Goal: Information Seeking & Learning: Learn about a topic

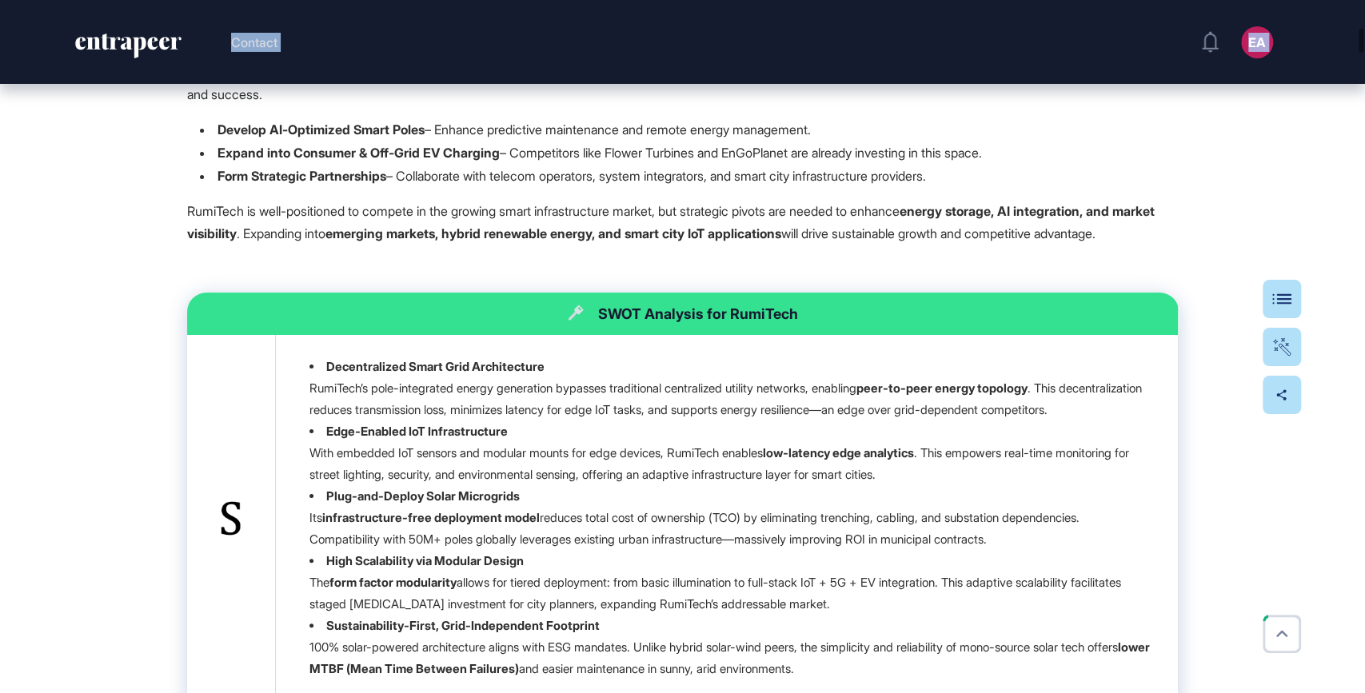
scroll to position [4005, 0]
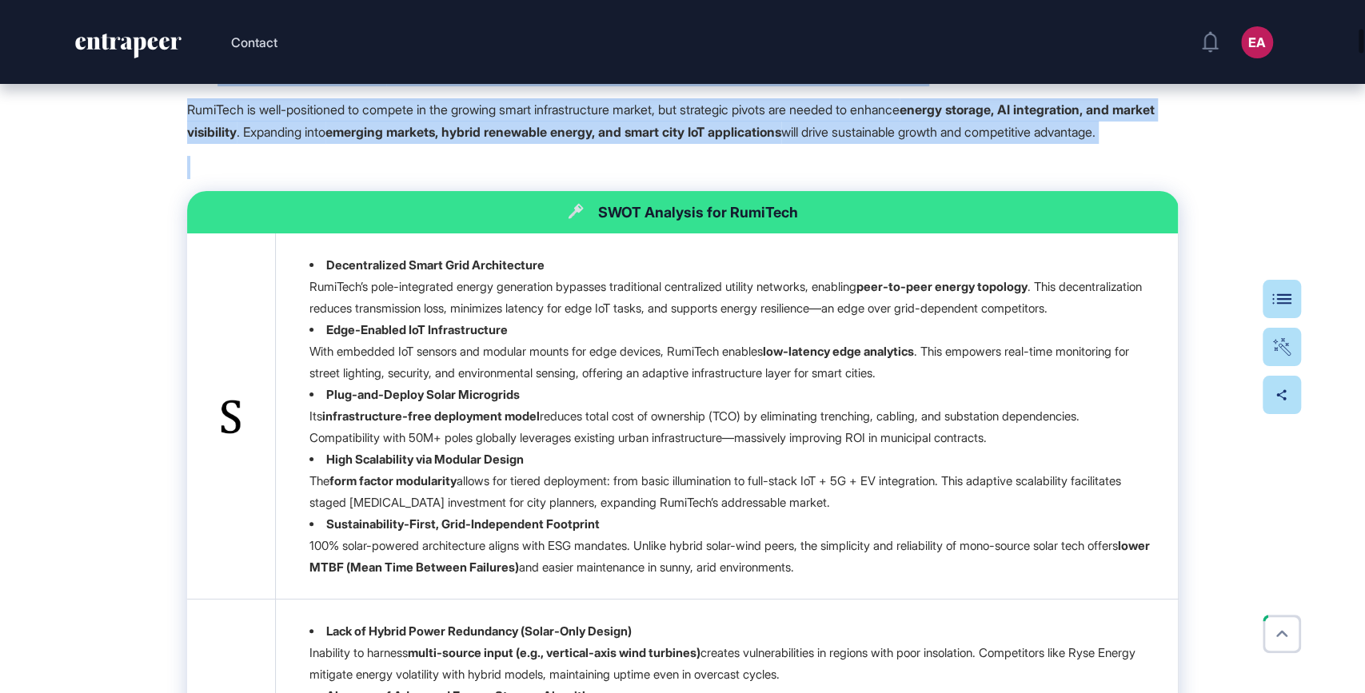
drag, startPoint x: 183, startPoint y: 190, endPoint x: 521, endPoint y: 301, distance: 355.1
copy div "LoreMips Dolorsitam Consectetura Elitseddo eius: Tem 86, 6607 Inci utlabor: Etd…"
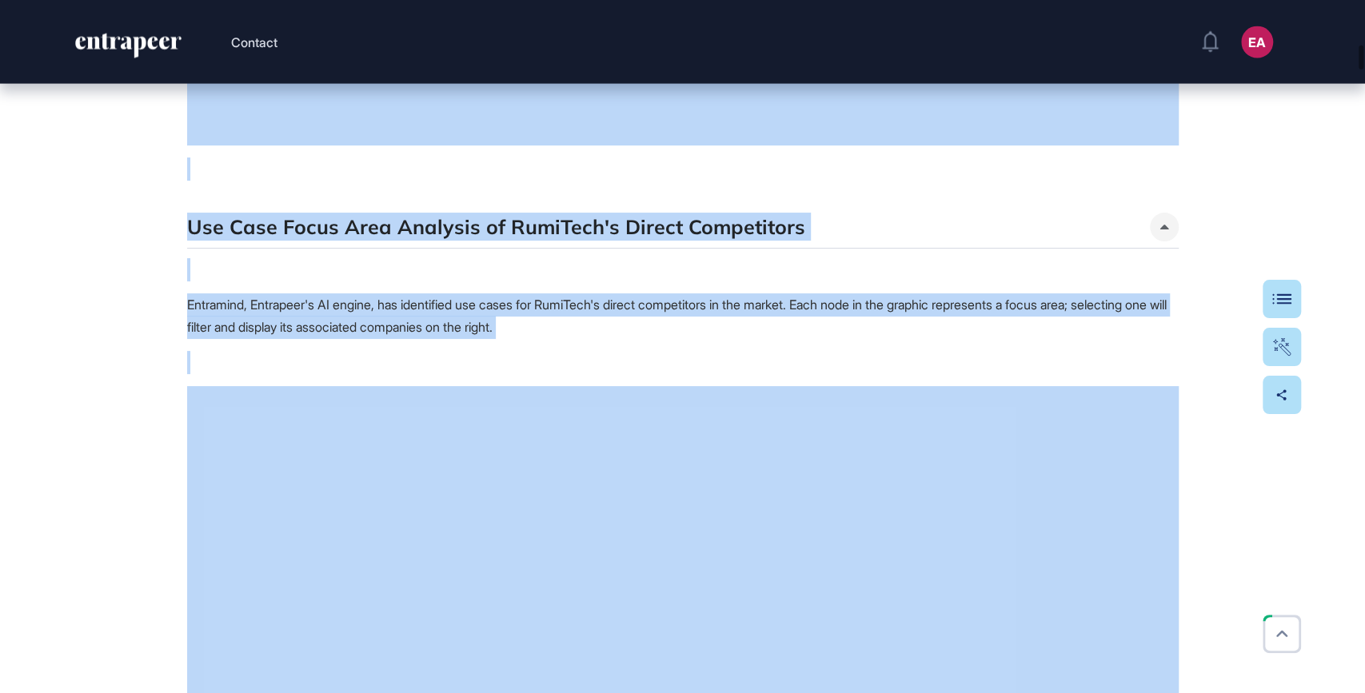
scroll to position [6361, 0]
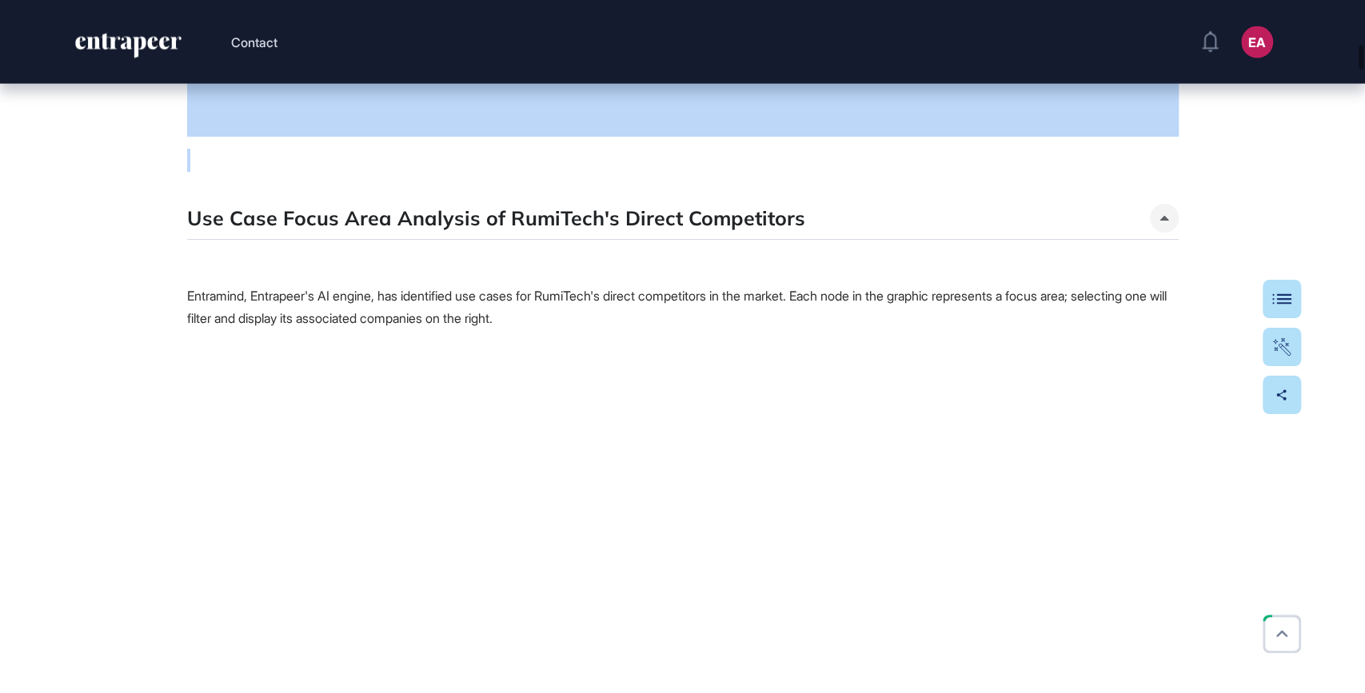
drag, startPoint x: 561, startPoint y: 349, endPoint x: 680, endPoint y: 328, distance: 120.2
copy div "LORE Ipsumdol sit AmetCons Adipiscingeli Seddo Eius Temporincidi UtlaBore’e dol…"
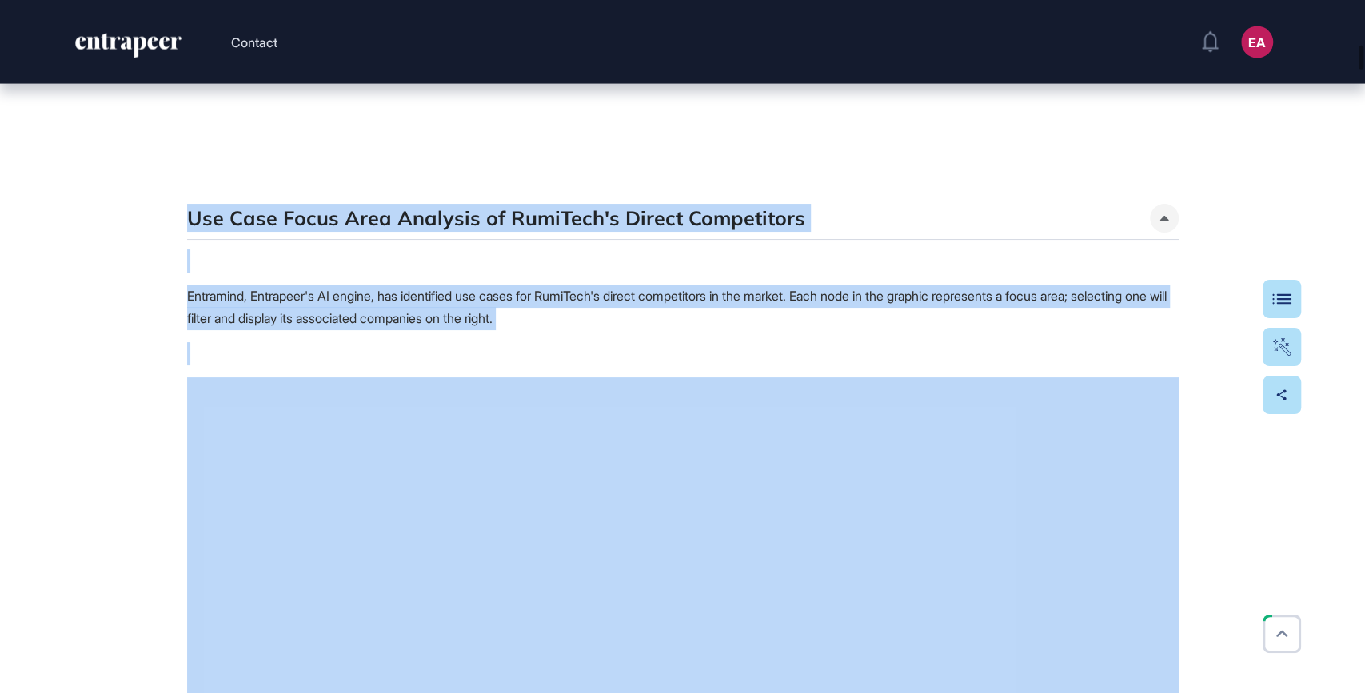
drag, startPoint x: 188, startPoint y: 377, endPoint x: 151, endPoint y: 546, distance: 173.5
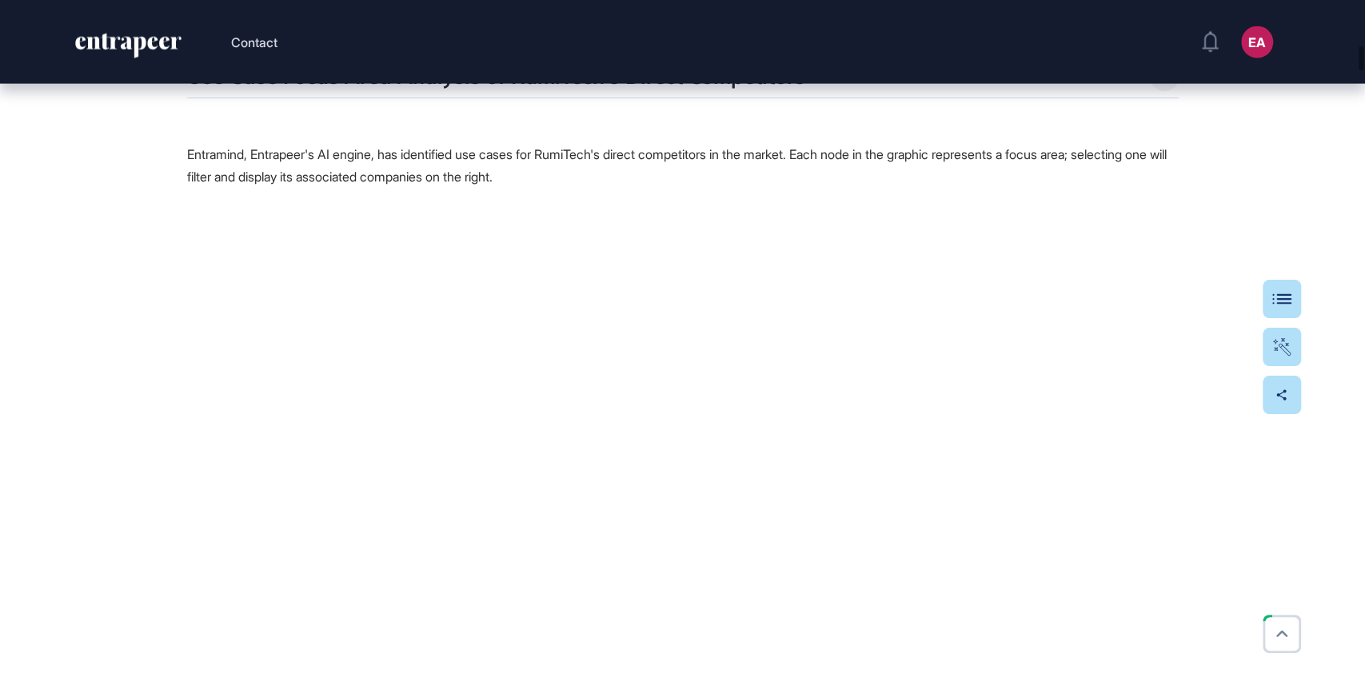
scroll to position [6506, 0]
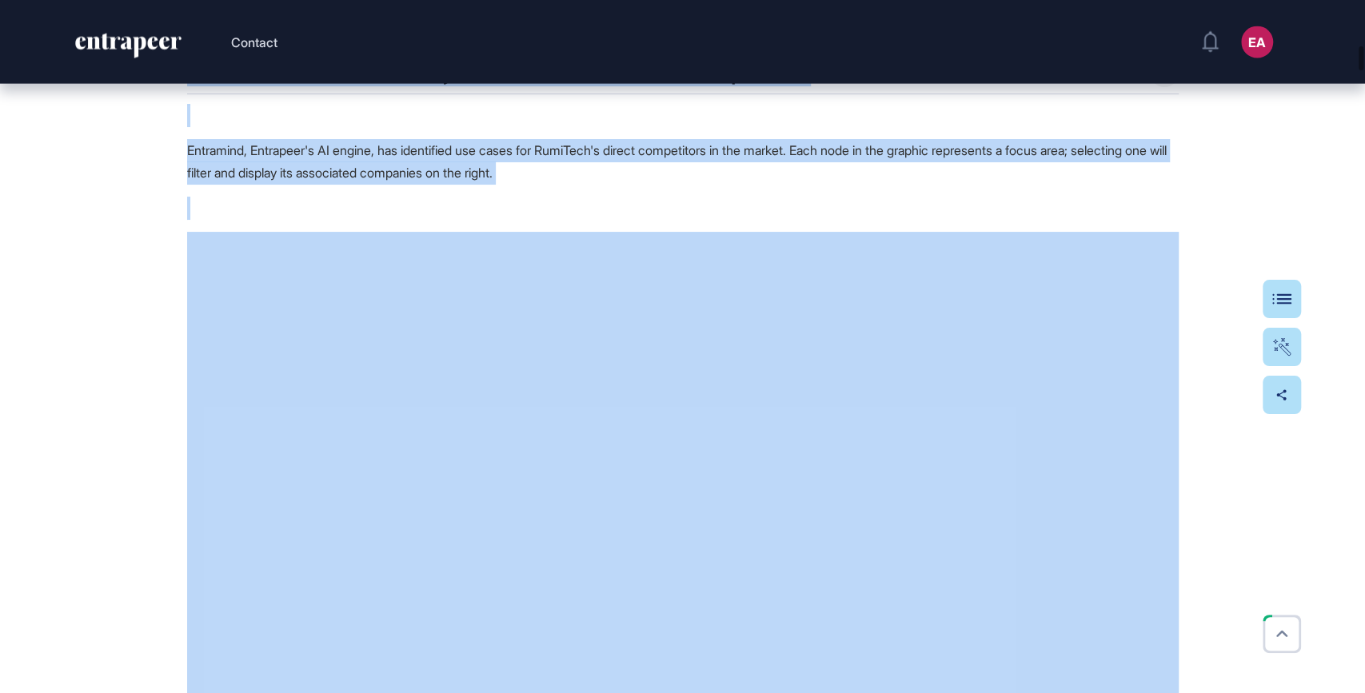
drag, startPoint x: 184, startPoint y: 234, endPoint x: 567, endPoint y: 389, distance: 413.3
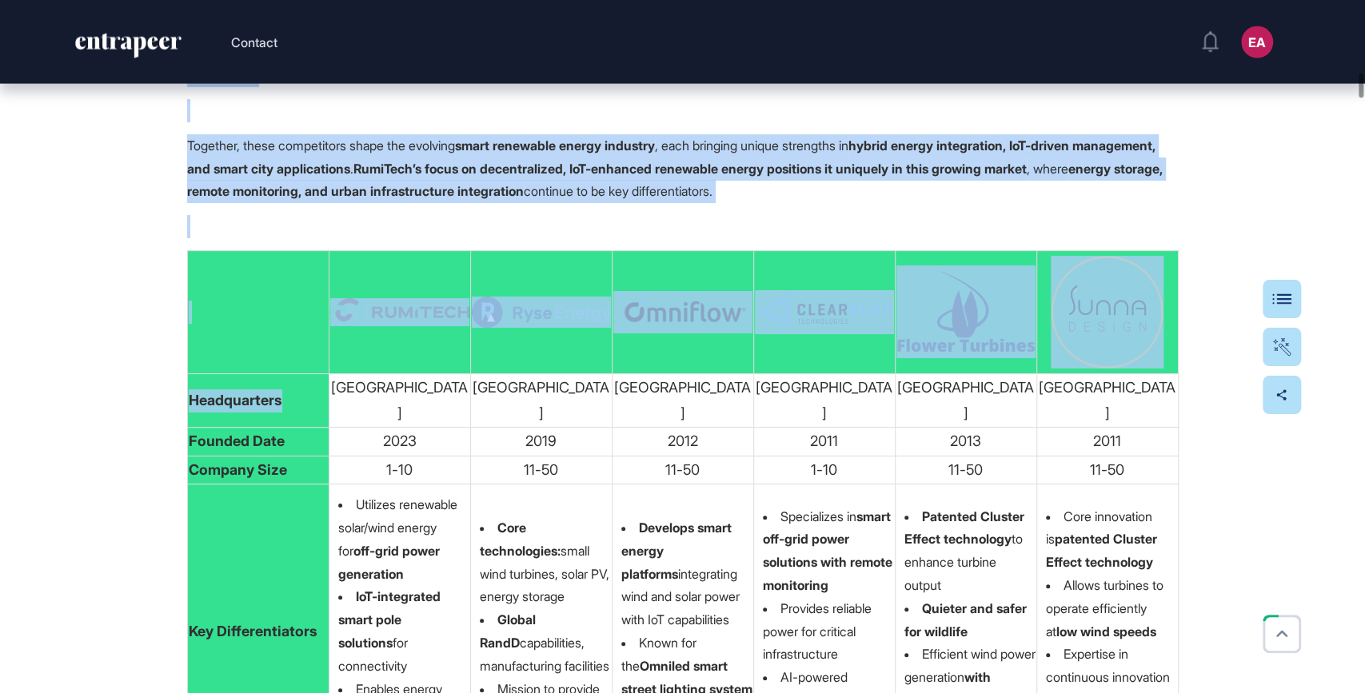
scroll to position [10507, 0]
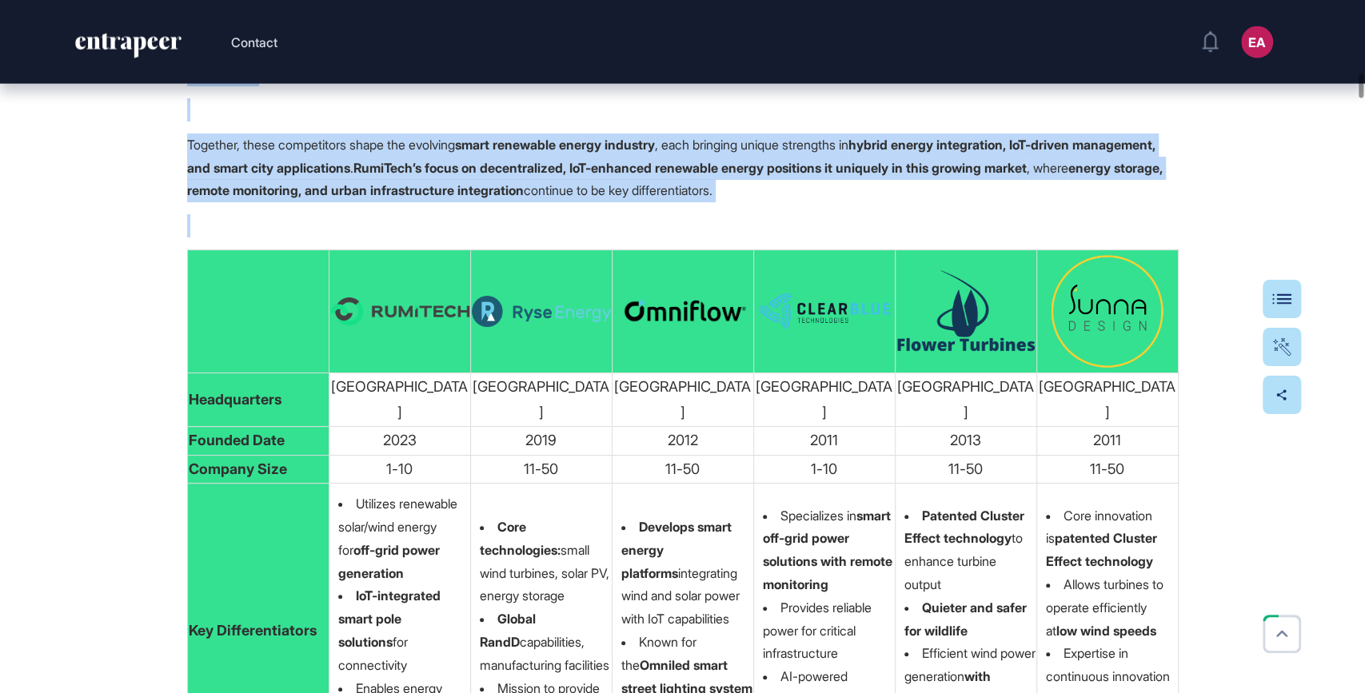
drag, startPoint x: 183, startPoint y: 315, endPoint x: 879, endPoint y: 406, distance: 701.7
copy div "1. Understanding the Competitive Landscape Understanding your competitors is cr…"
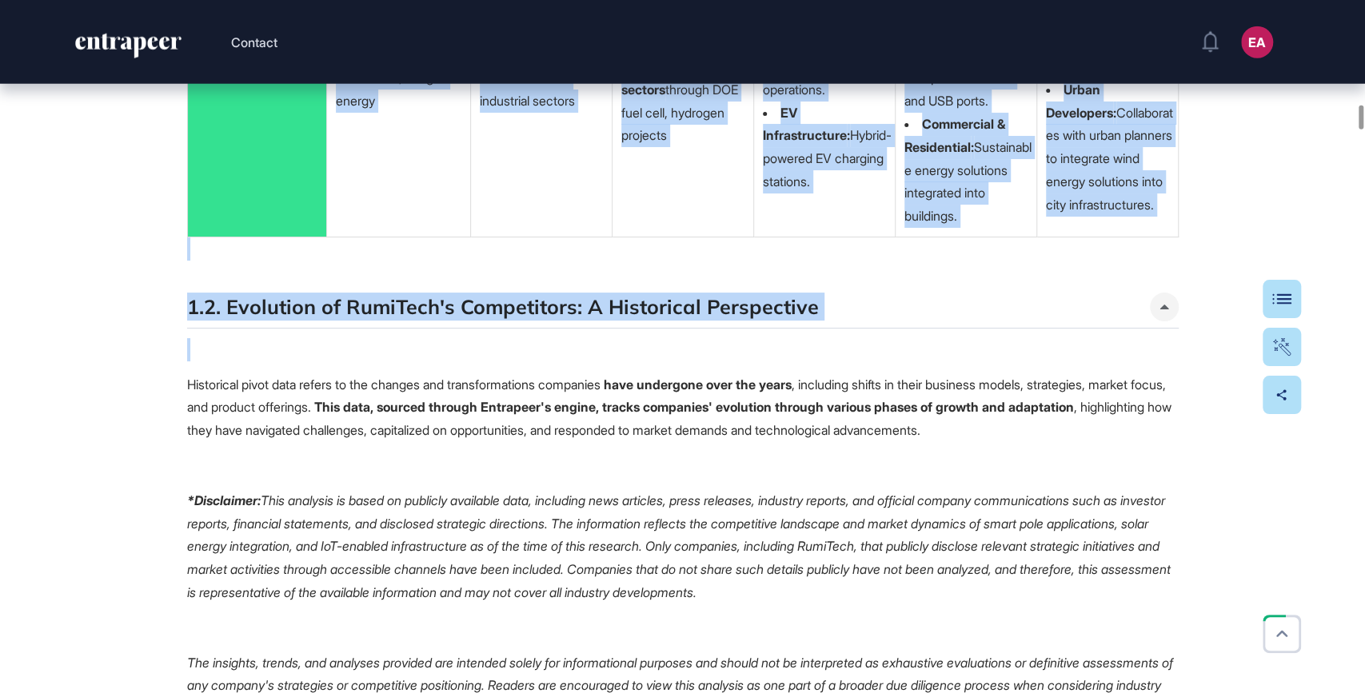
scroll to position [15082, 0]
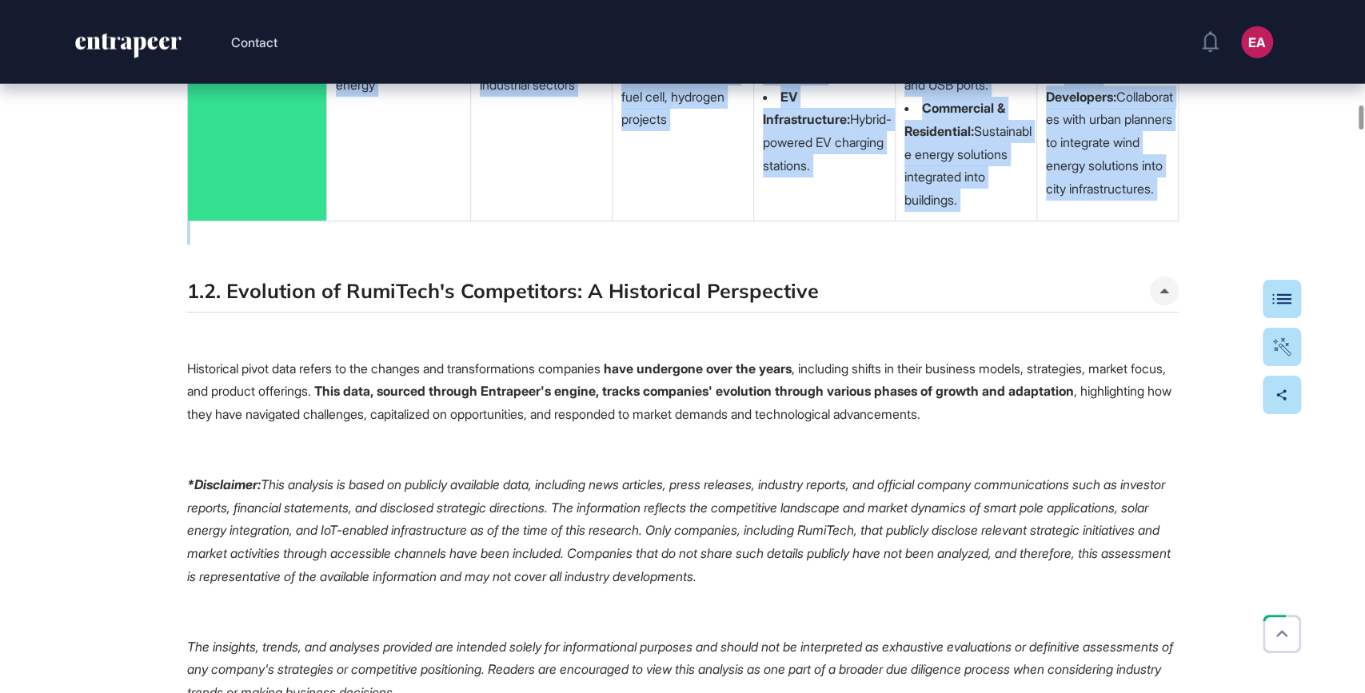
drag, startPoint x: 238, startPoint y: 307, endPoint x: 935, endPoint y: 588, distance: 751.8
copy span "Loremipsumdo Sitamet Consec Adip Elitsedd Eiusmodt Incidi Utlabo Etdolo Magnaa …"
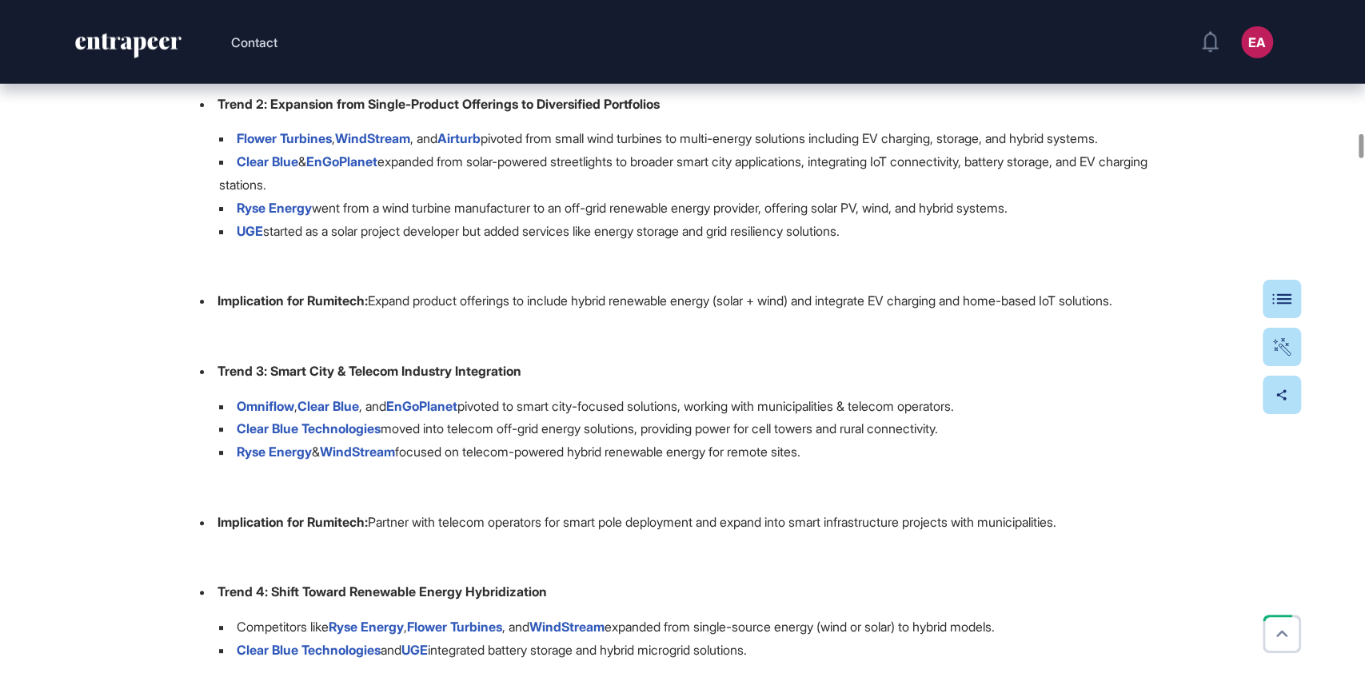
scroll to position [18811, 0]
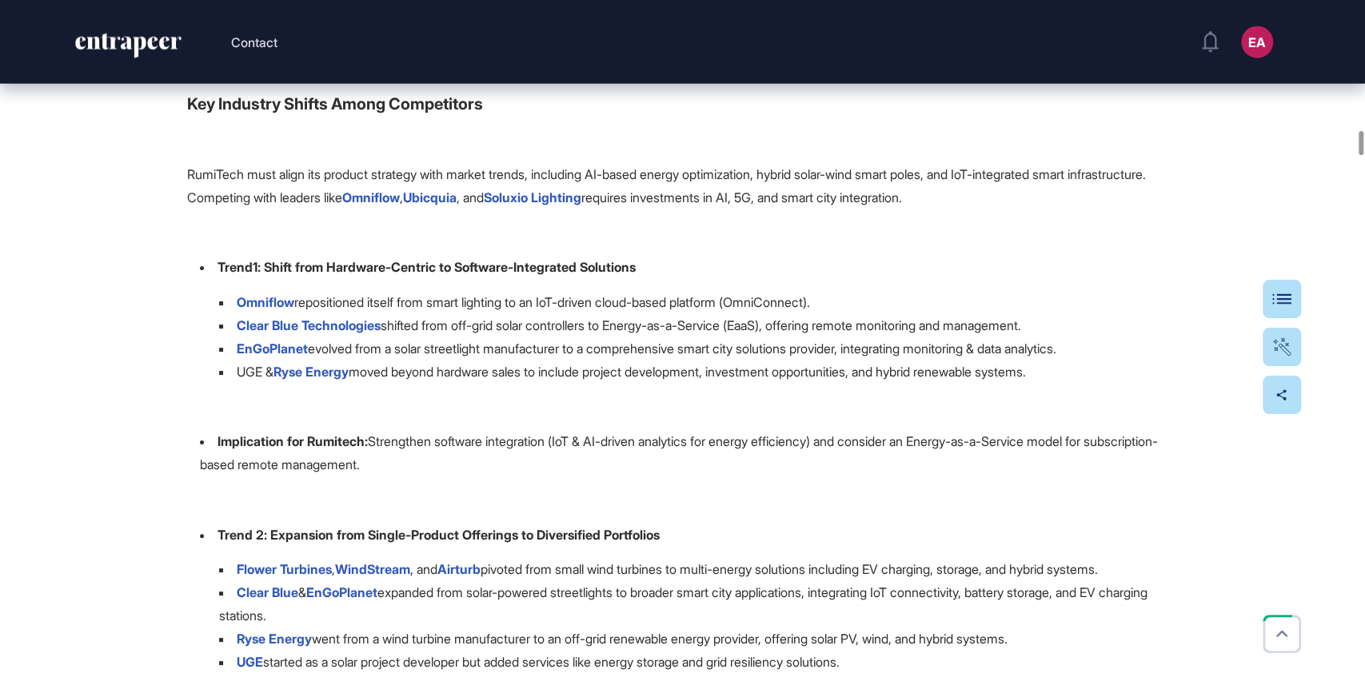
drag, startPoint x: 185, startPoint y: 447, endPoint x: 1031, endPoint y: 435, distance: 846.2
copy div "4.3. Loremipsu do SitaMetc'a Elitseddoei: T Incididunt Utlaboreetd Magnaaliqu e…"
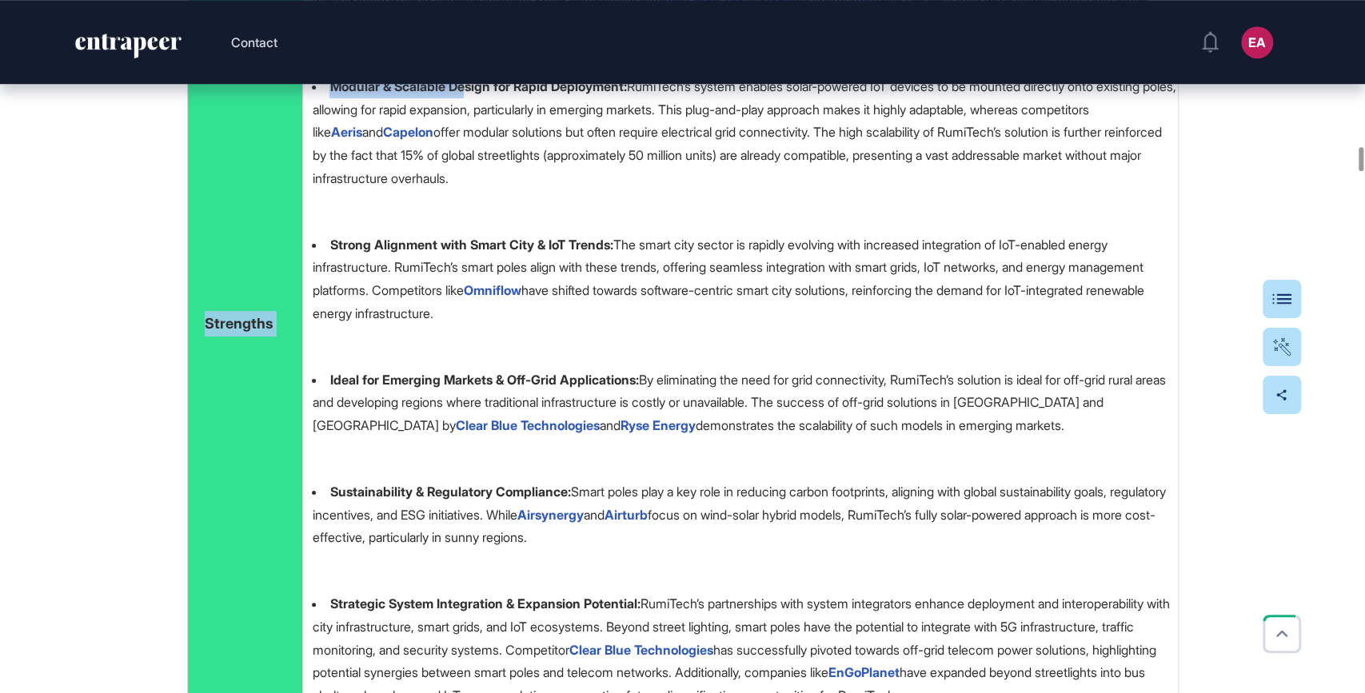
scroll to position [21163, 0]
drag, startPoint x: 188, startPoint y: 483, endPoint x: 933, endPoint y: 258, distance: 778.8
copy span "Lor Ipsumdol Sitame Conse Adipiscinge SeddOeiu temp incid utl etdolor magnaali …"
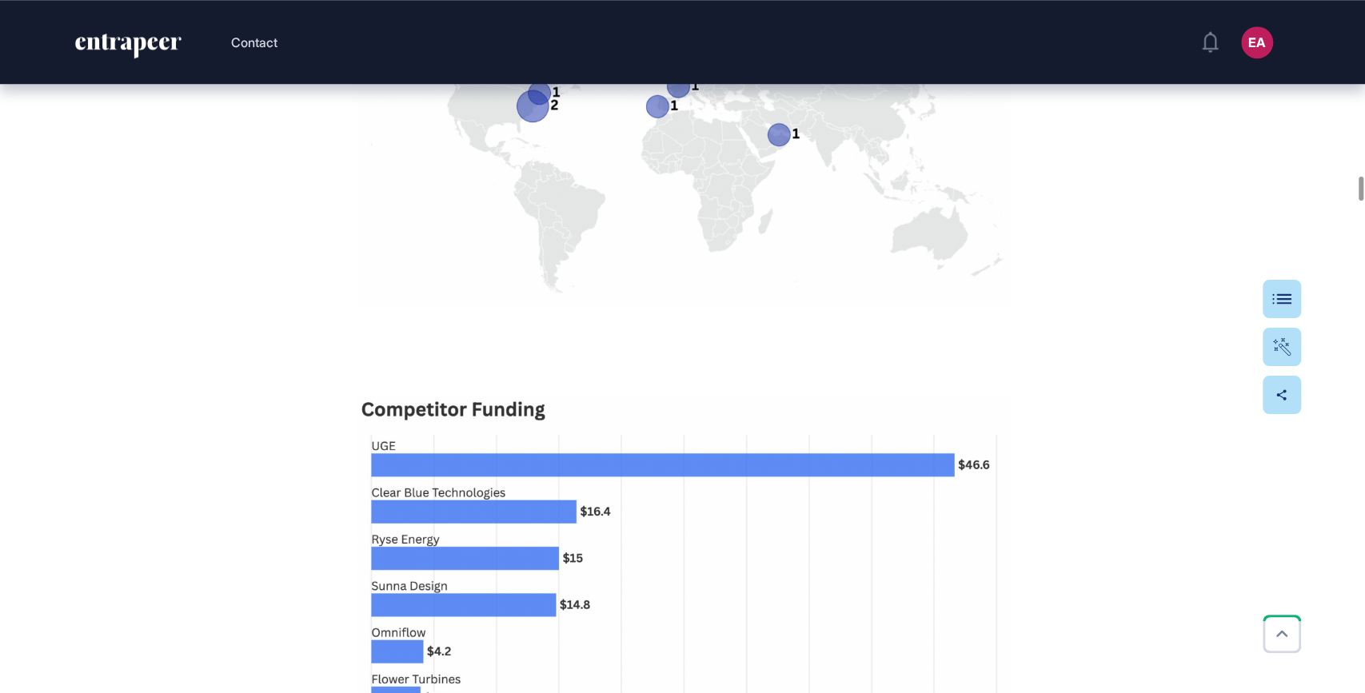
scroll to position [25591, 0]
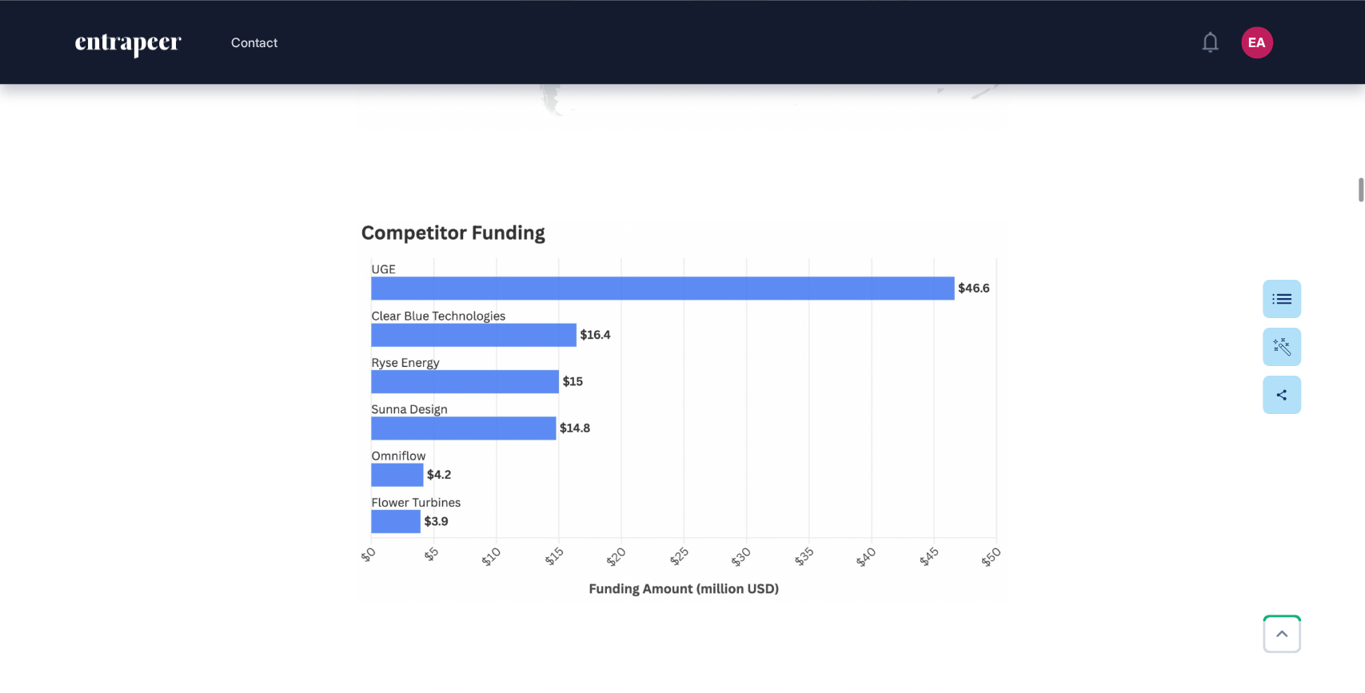
drag, startPoint x: 187, startPoint y: 318, endPoint x: 790, endPoint y: 259, distance: 605.8
copy div "LORE Ipsumdol sit AmetCons ADIP Elitsedd Eiusmodte Incididuntutla-Etdo & Magn-A…"
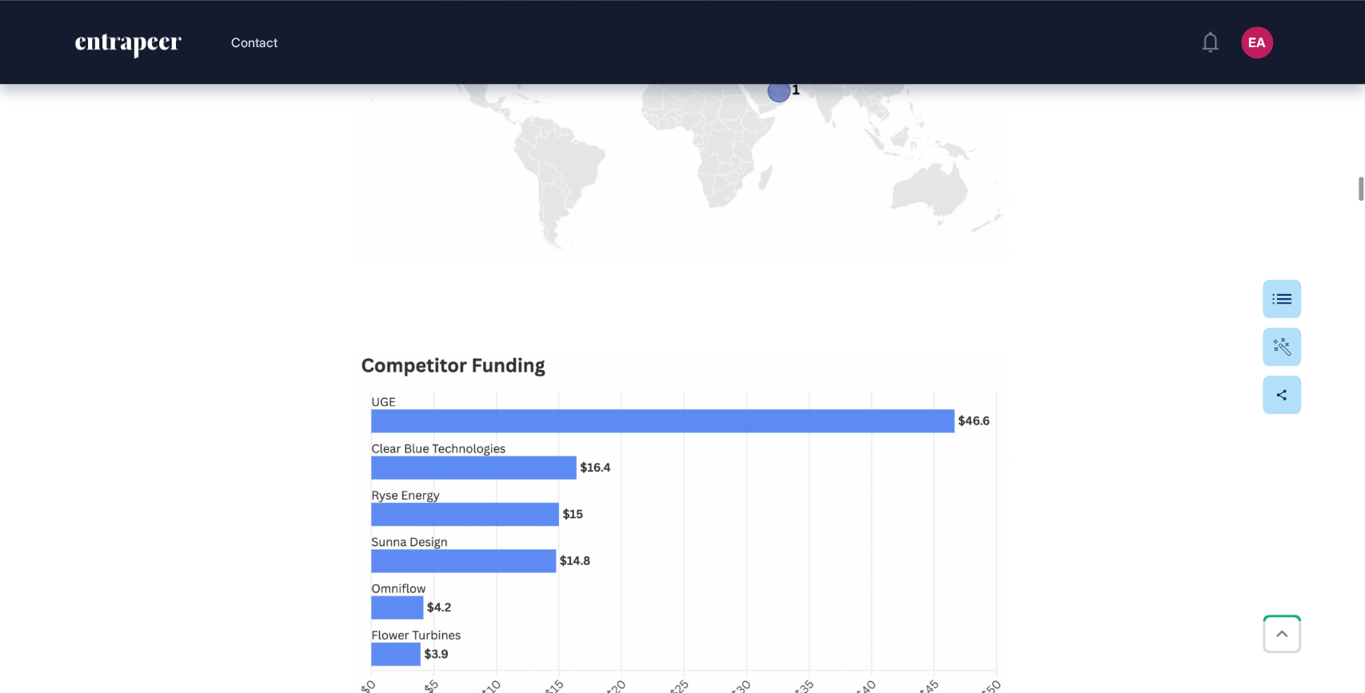
scroll to position [25485, 0]
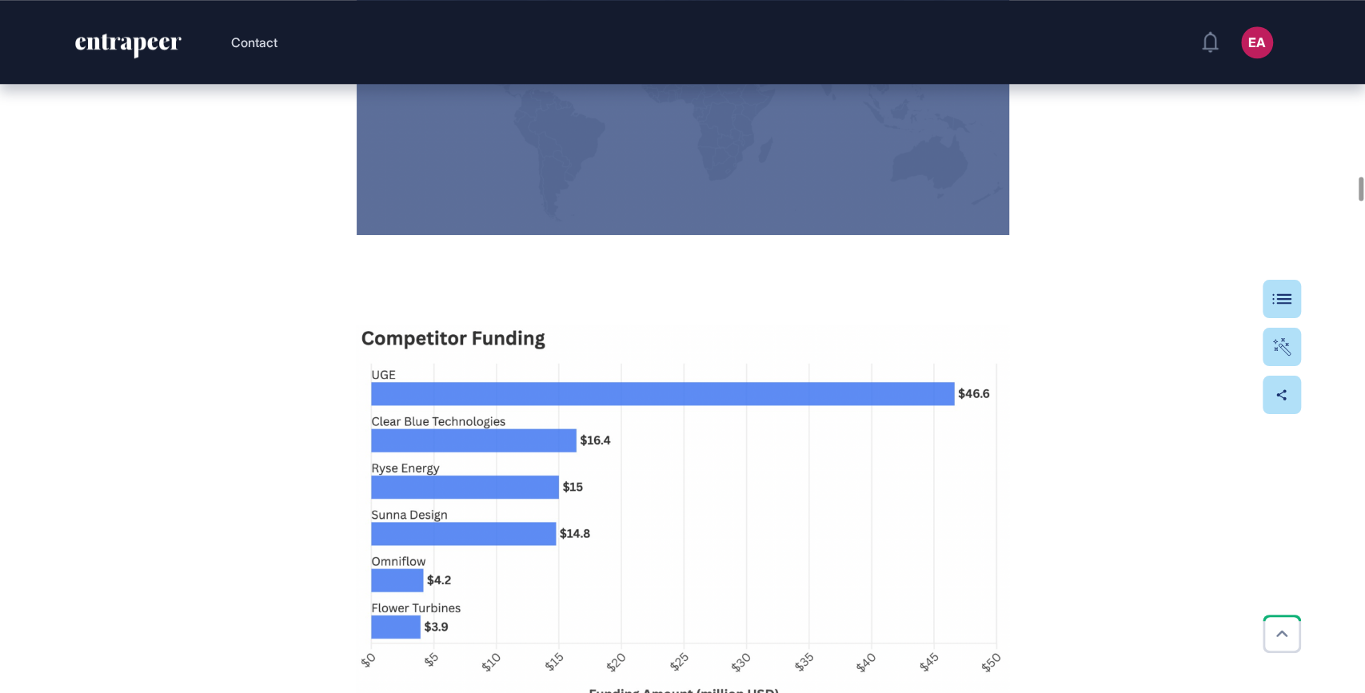
drag, startPoint x: 359, startPoint y: 441, endPoint x: 493, endPoint y: 512, distance: 151.7
click at [493, 235] on div "Click for fullscreen" at bounding box center [683, 50] width 653 height 369
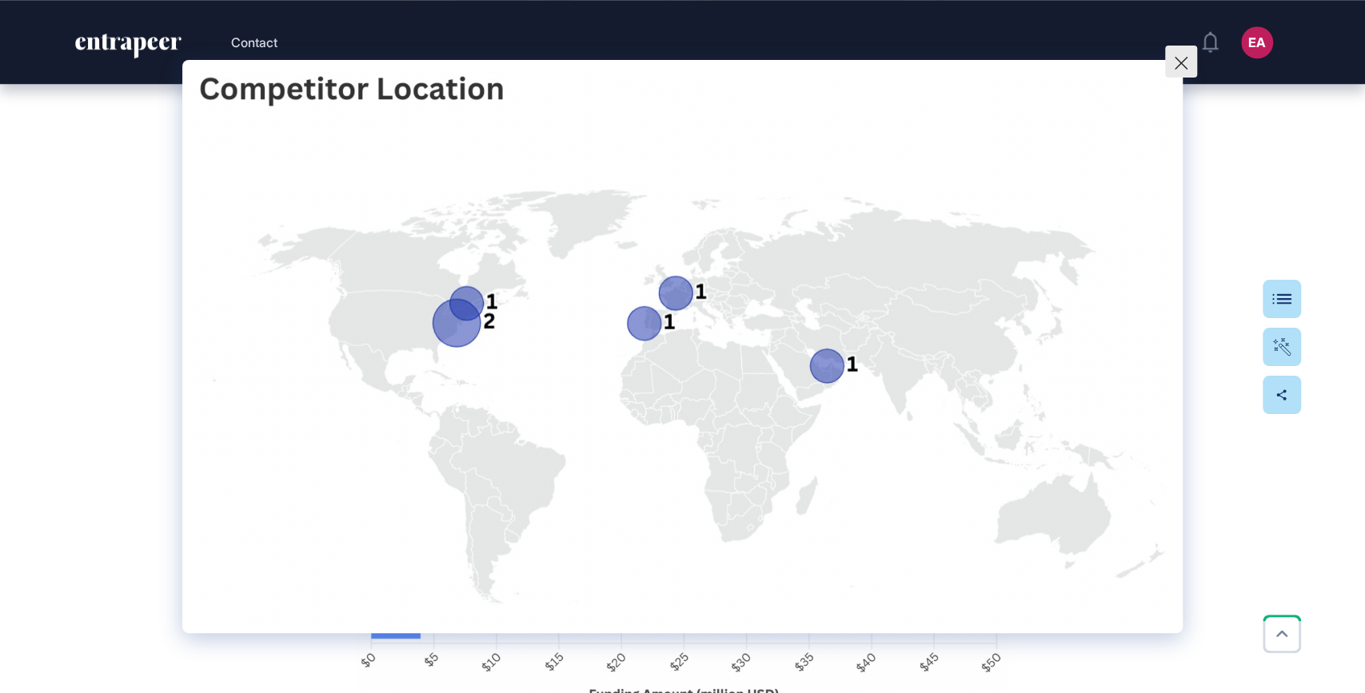
click at [1181, 59] on icon at bounding box center [1181, 63] width 13 height 13
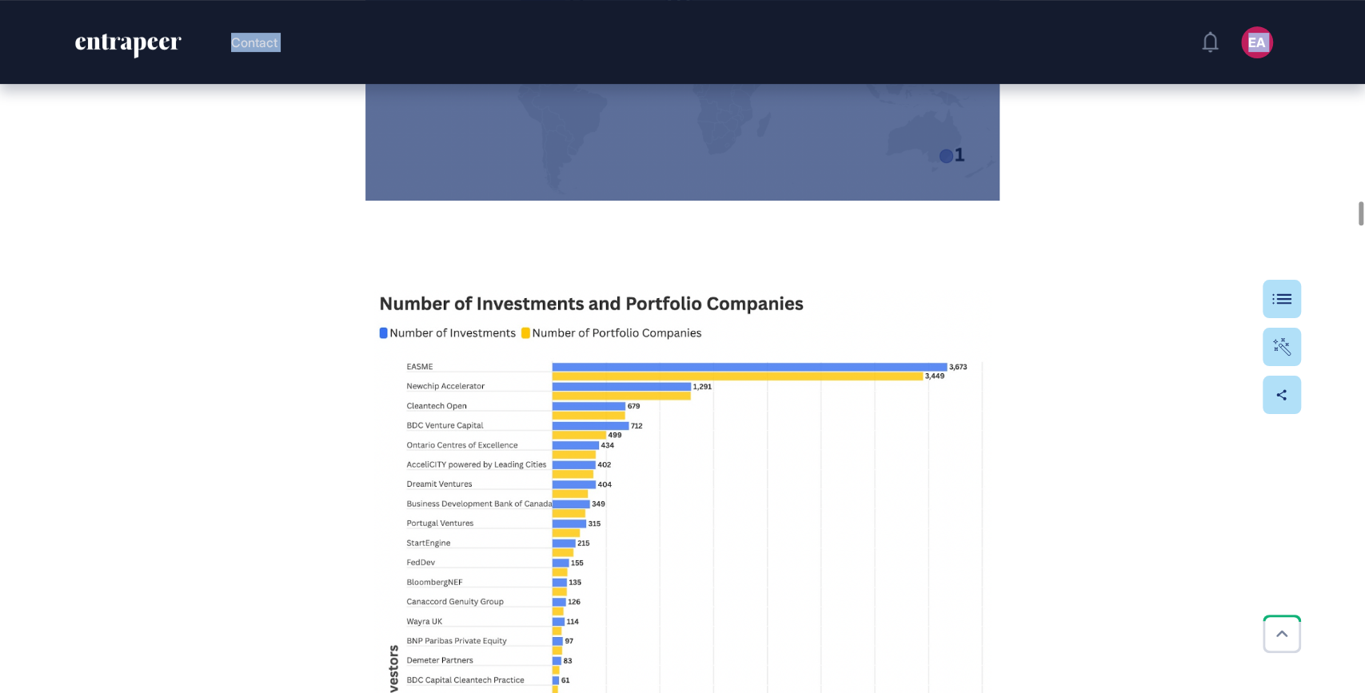
scroll to position [29084, 0]
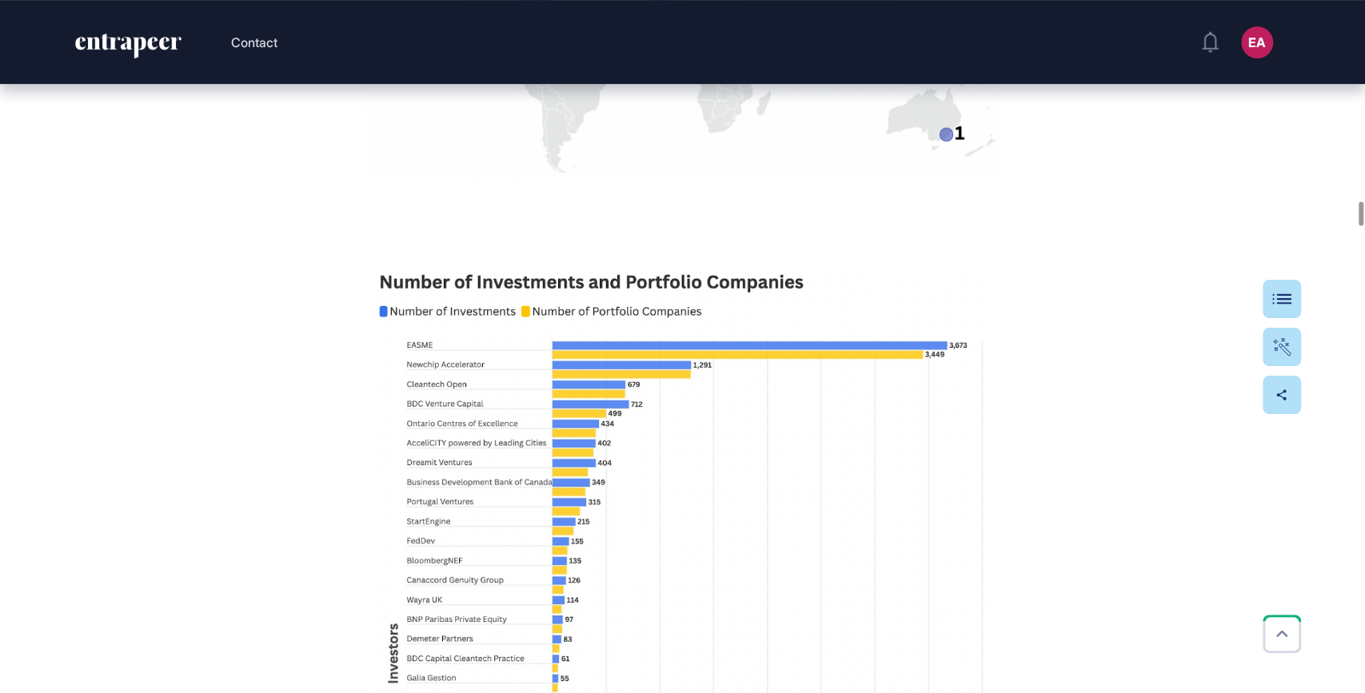
drag, startPoint x: 187, startPoint y: 275, endPoint x: 785, endPoint y: 313, distance: 599.4
click at [785, 313] on div "1.4. Investors of RumiTech's Direct Competitors Understanding the investor land…" at bounding box center [683, 223] width 992 height 3463
copy div "9.2. Loremipsu do SitaMetc'a Elitse Doeiusmodte Incididuntutl etd magnaali enim…"
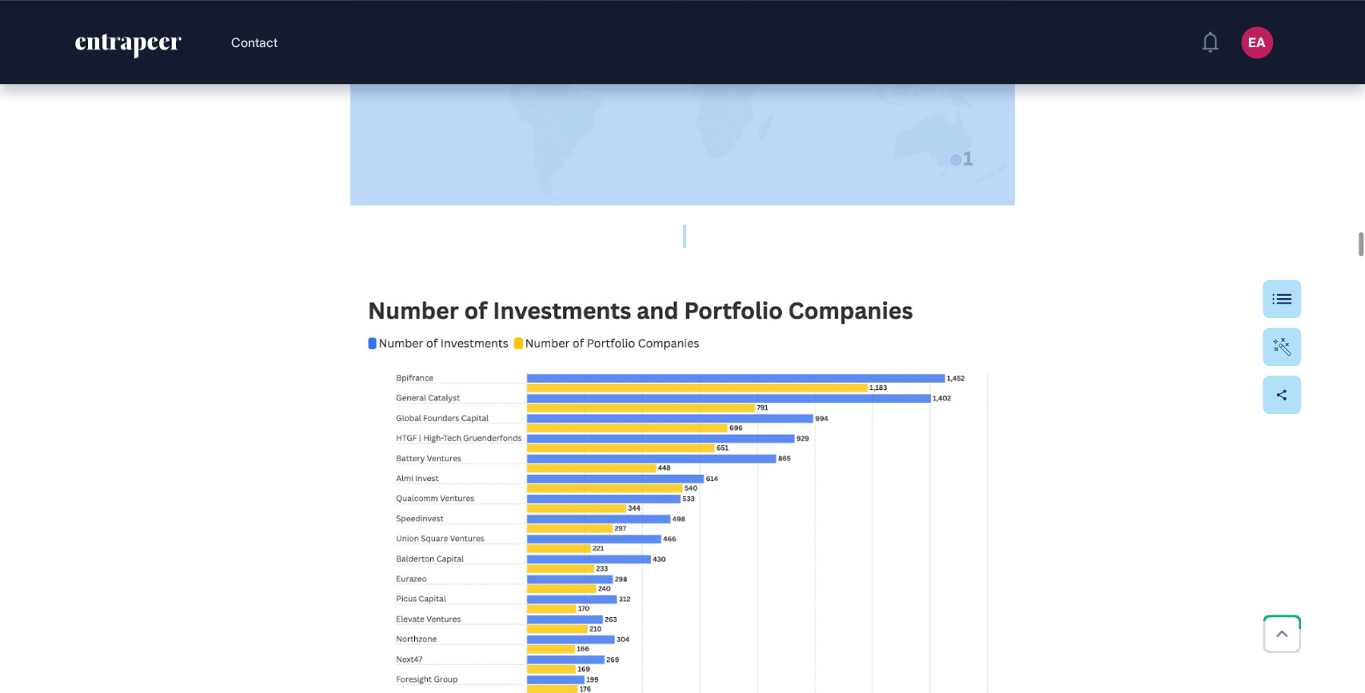
scroll to position [33526, 0]
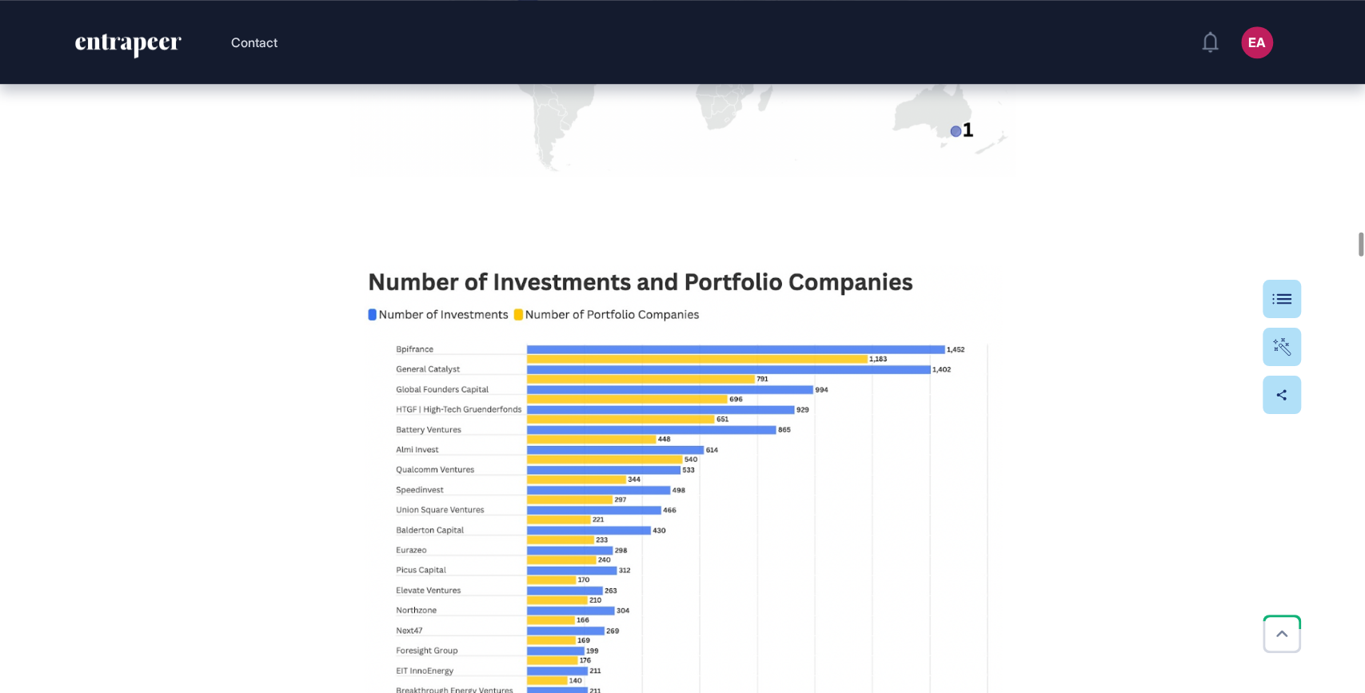
drag, startPoint x: 183, startPoint y: 145, endPoint x: 941, endPoint y: 336, distance: 781.1
copy div "2.6. Loremipsu Dolorsita con Adipiscin Elitseddoei tem InciDidu UtlaBore, e dol…"
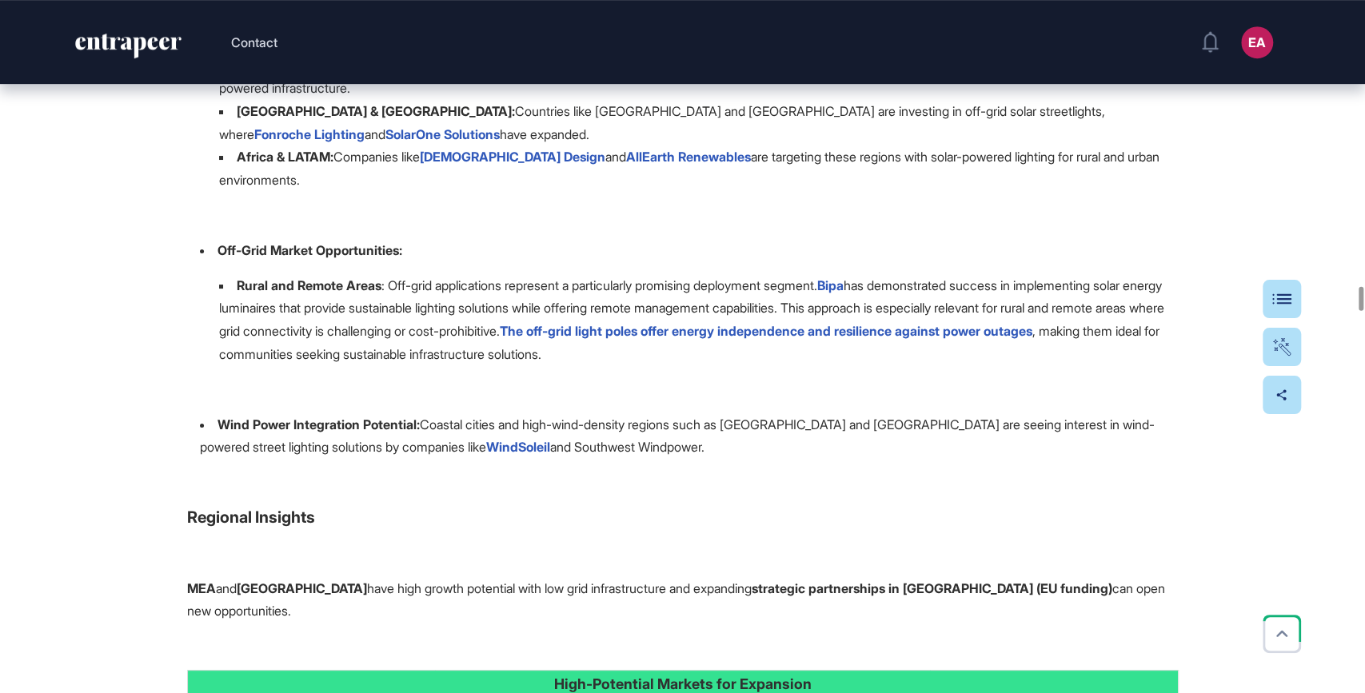
scroll to position [41434, 0]
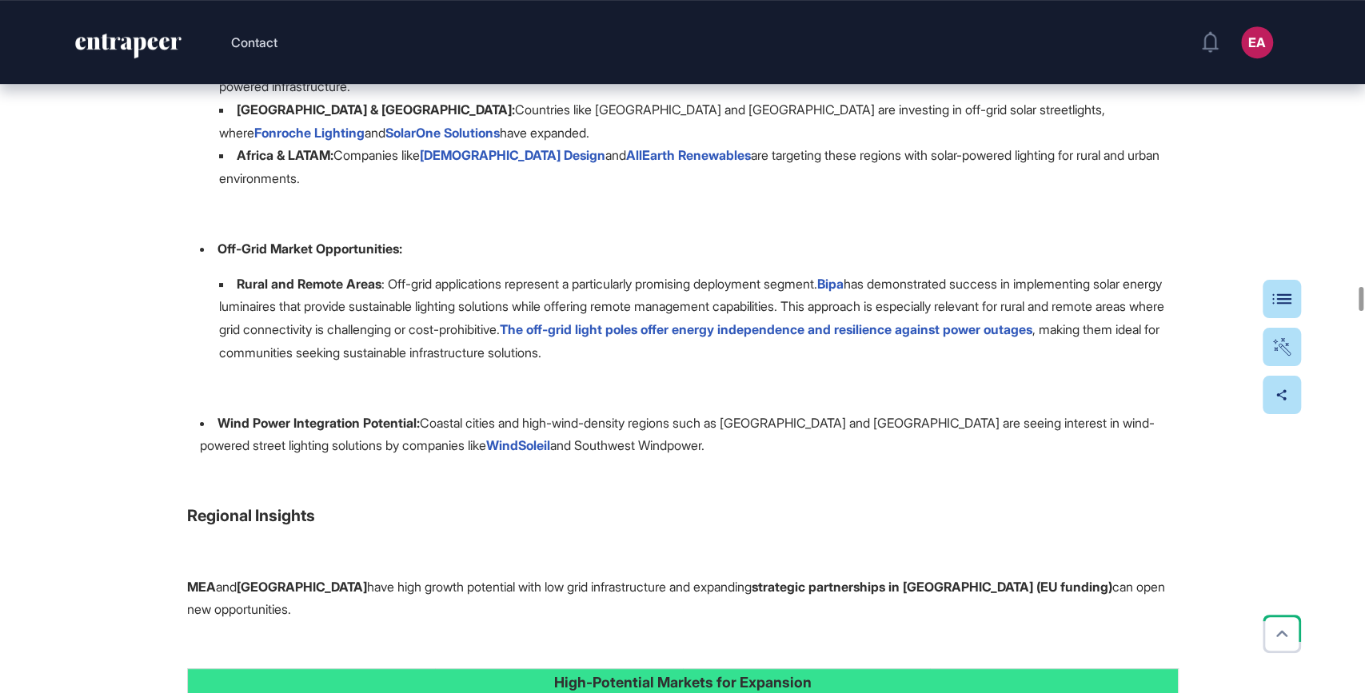
drag, startPoint x: 182, startPoint y: 273, endPoint x: 625, endPoint y: 333, distance: 447.1
copy div "2. Global Market Landscape and Opportunities 2.1. Understanding Market Dimensio…"
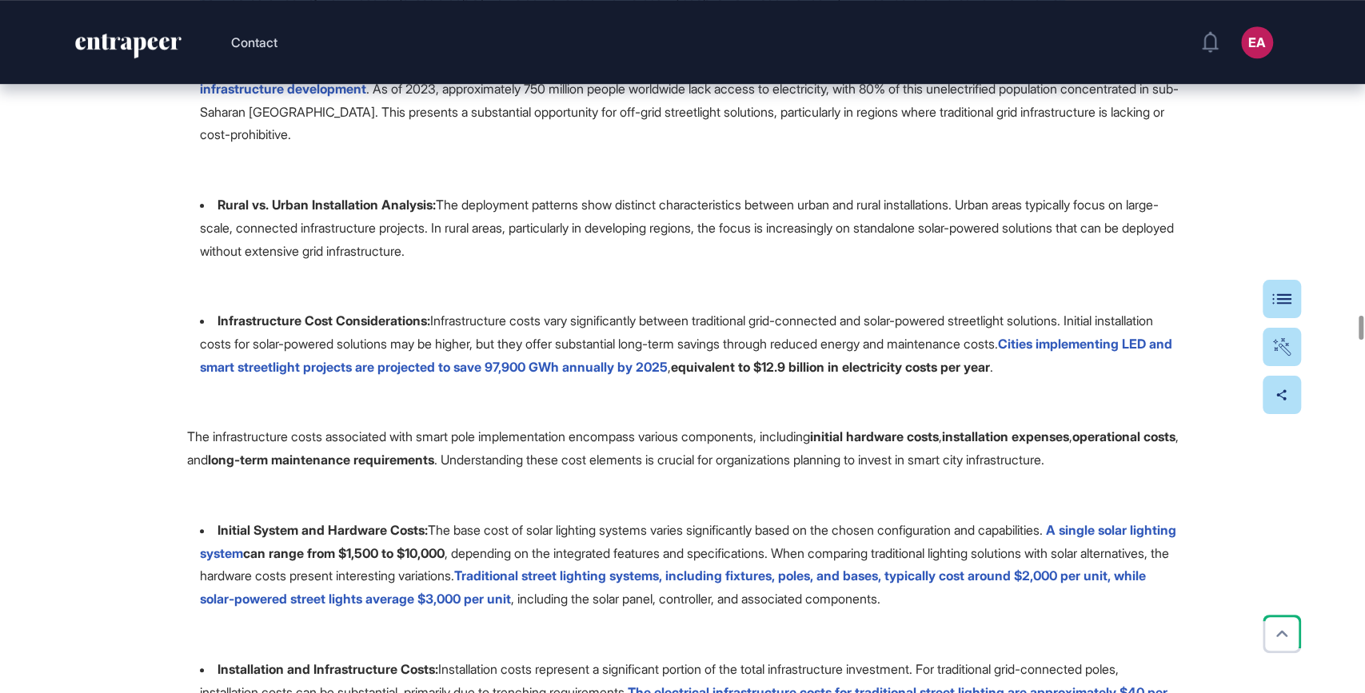
scroll to position [45632, 0]
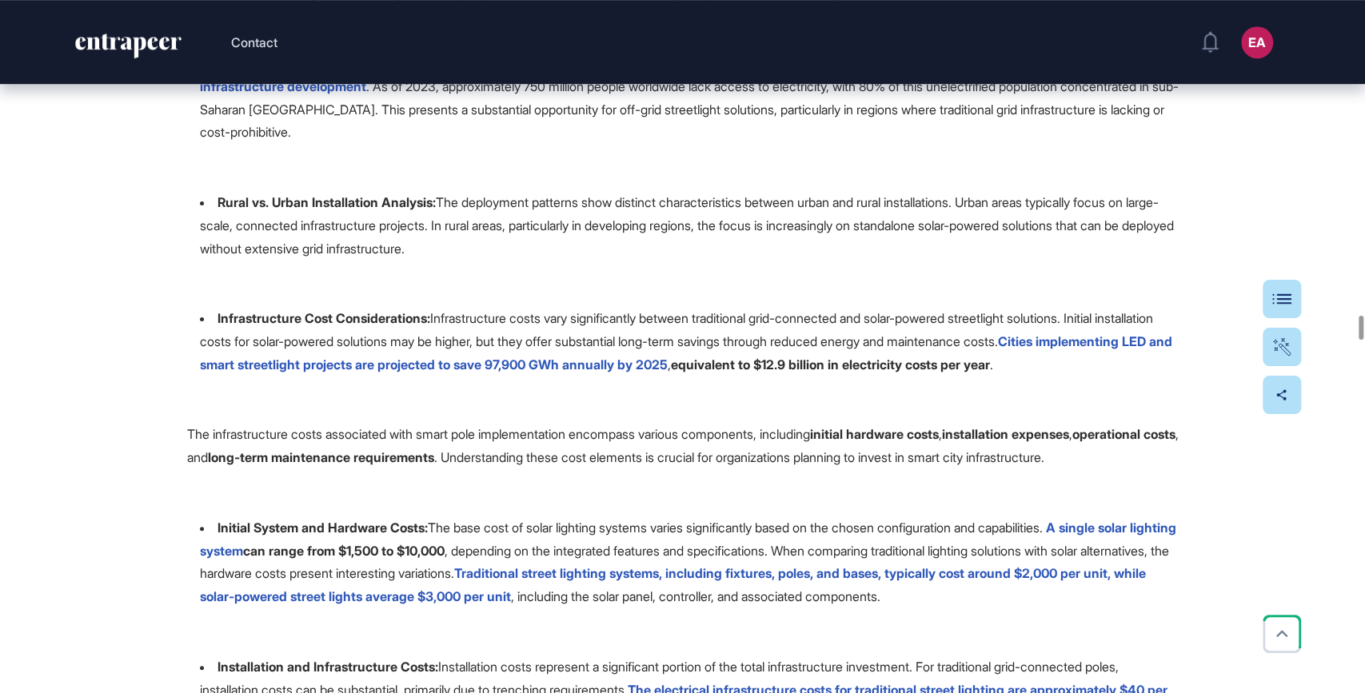
drag, startPoint x: 186, startPoint y: 254, endPoint x: 617, endPoint y: 276, distance: 430.9
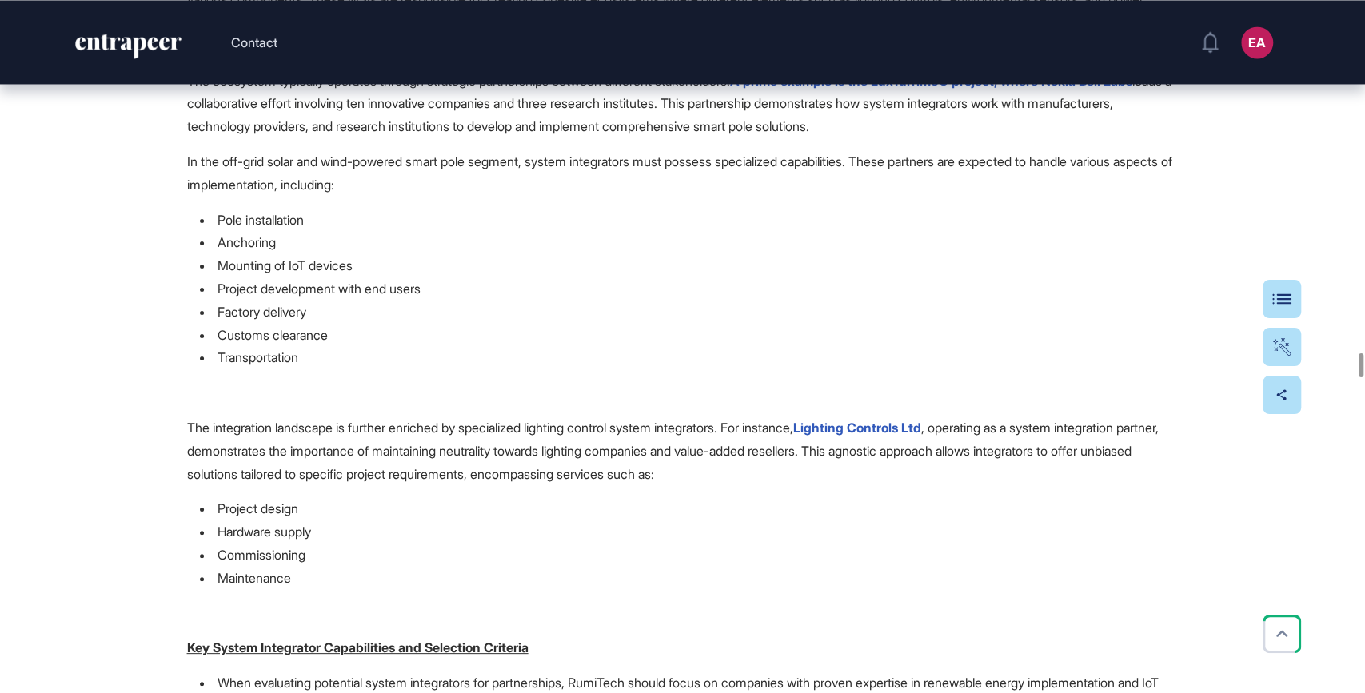
scroll to position [51075, 0]
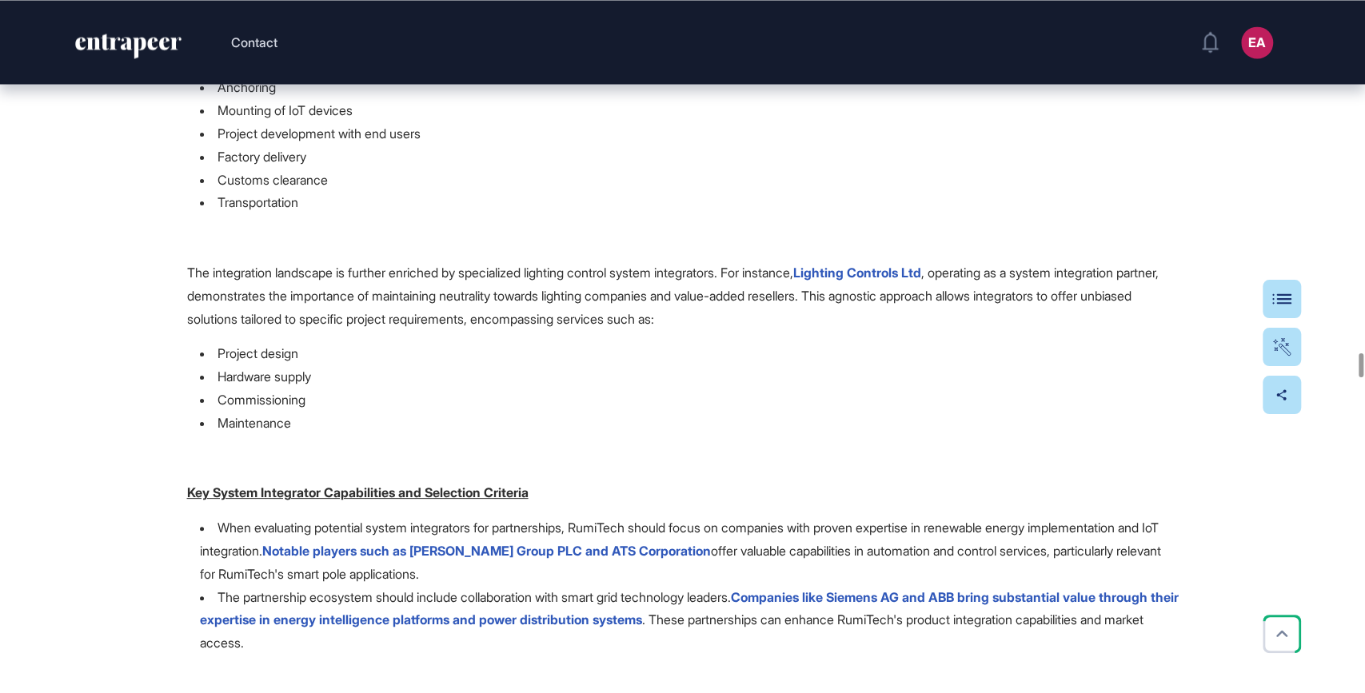
drag, startPoint x: 186, startPoint y: 298, endPoint x: 568, endPoint y: 281, distance: 381.9
click at [568, 281] on span "RumiTech should prioritize expansion into the MEA , LATAM , and [GEOGRAPHIC_DAT…" at bounding box center [683, 369] width 992 height 20569
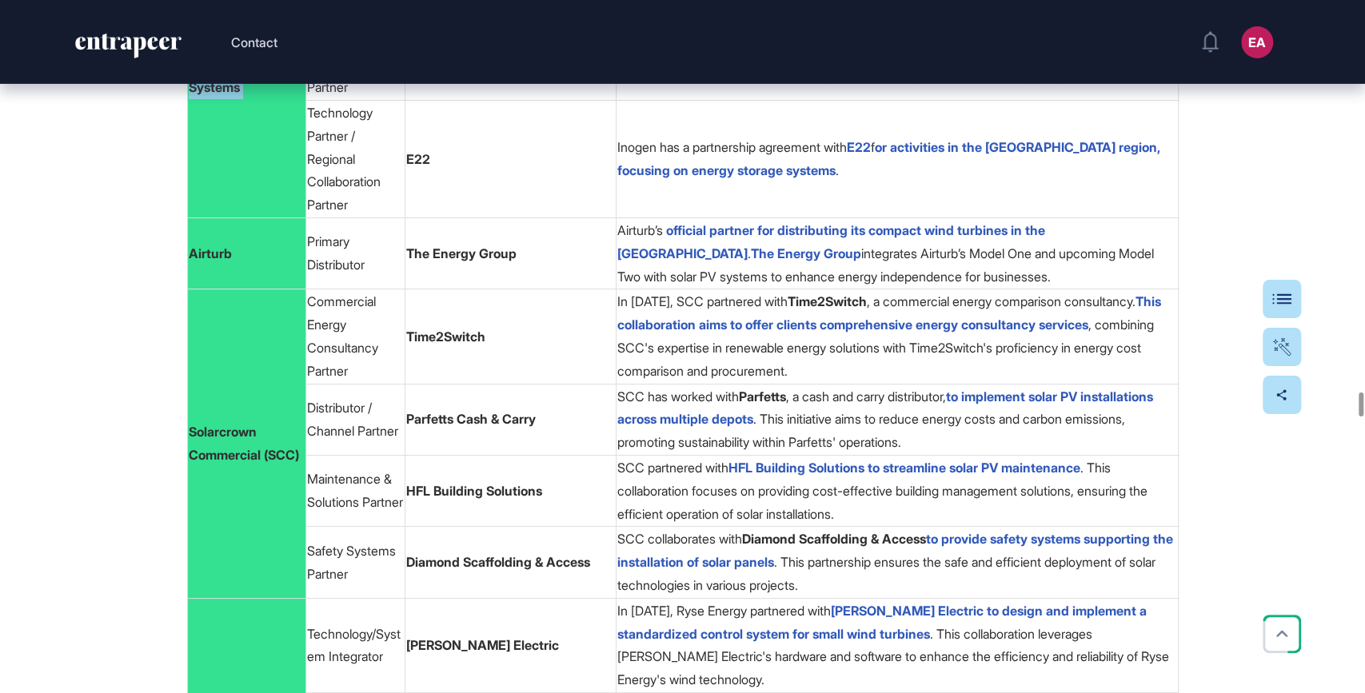
scroll to position [56759, 0]
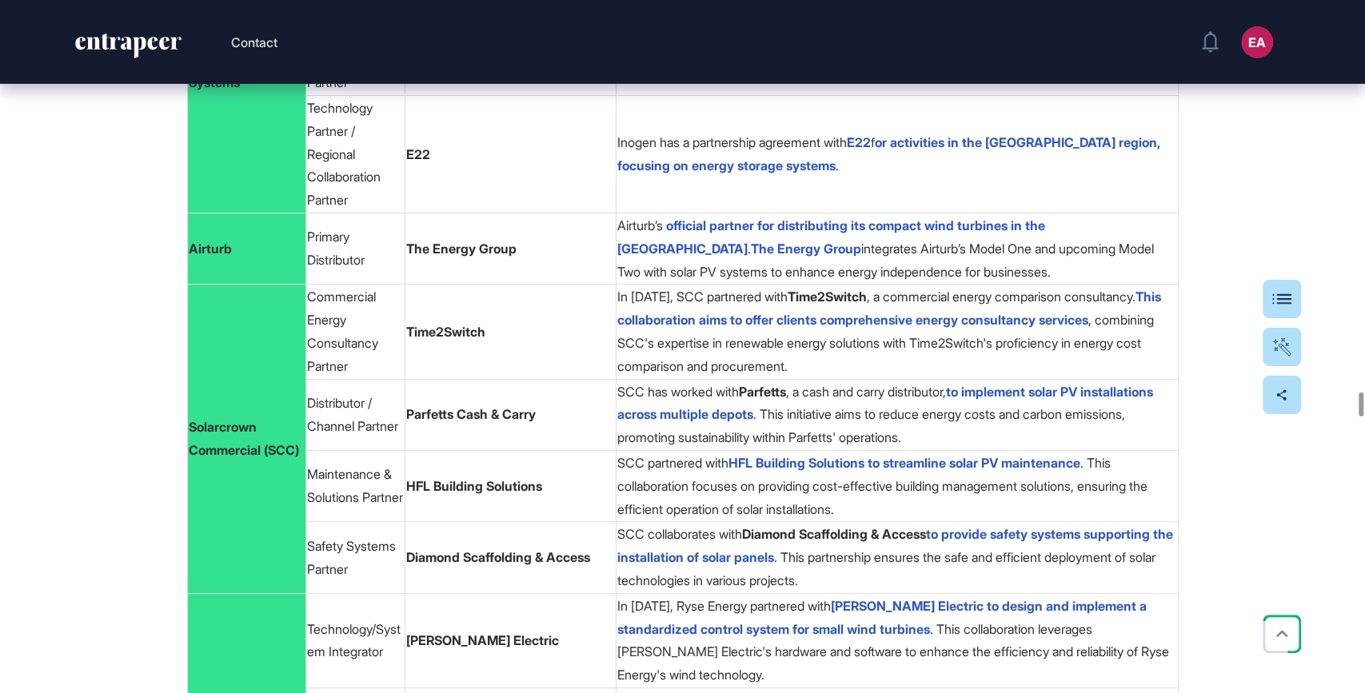
drag, startPoint x: 190, startPoint y: 182, endPoint x: 580, endPoint y: 301, distance: 407.3
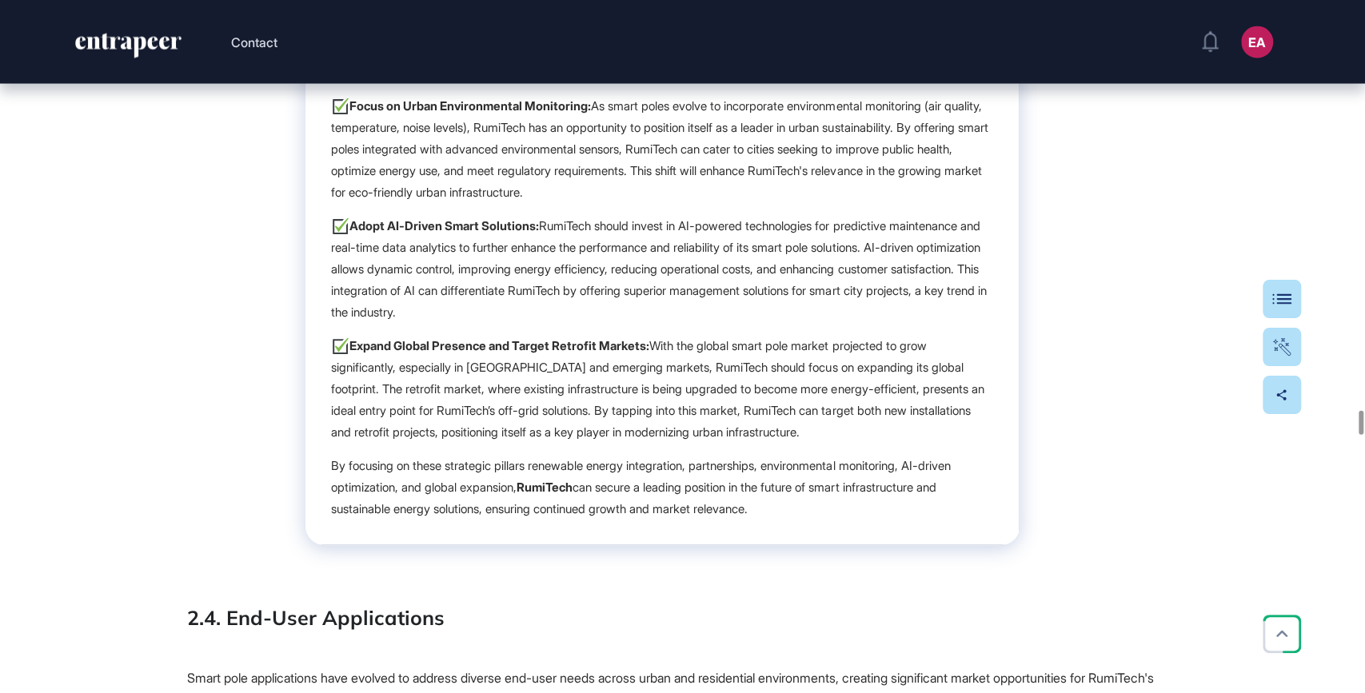
scroll to position [59418, 0]
drag, startPoint x: 181, startPoint y: 328, endPoint x: 961, endPoint y: 410, distance: 784.1
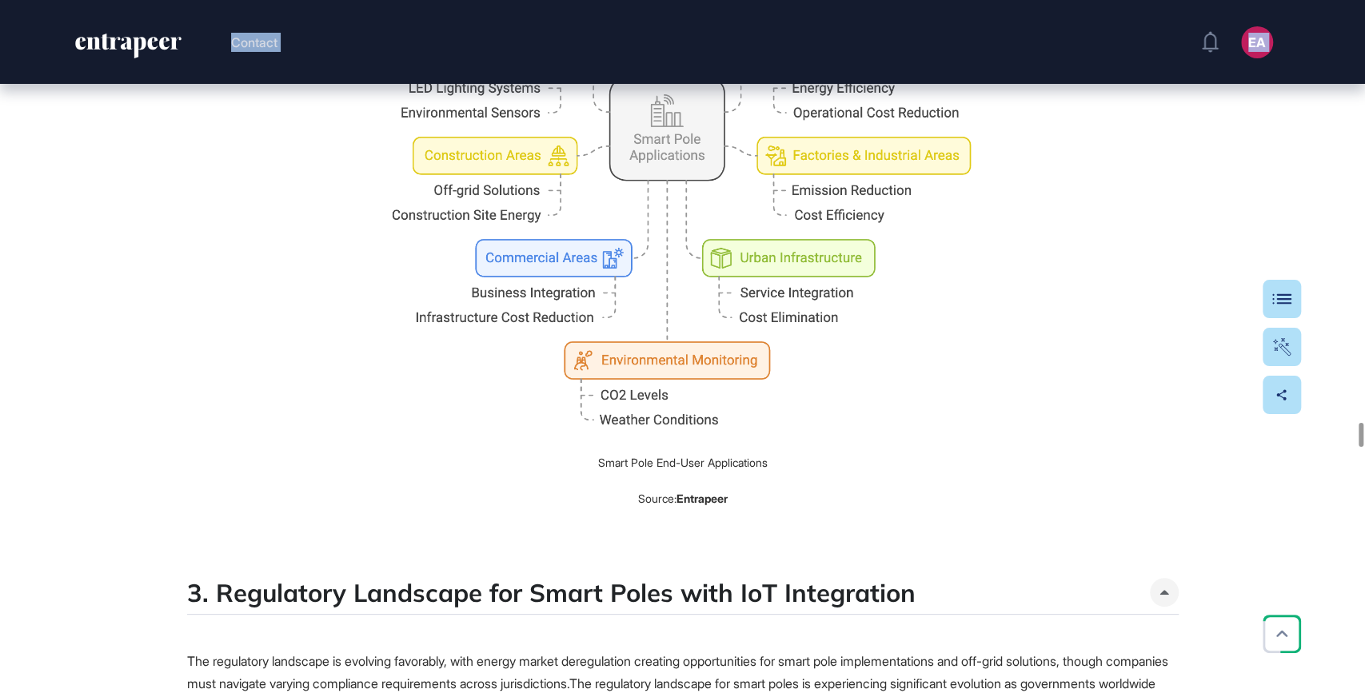
scroll to position [61393, 0]
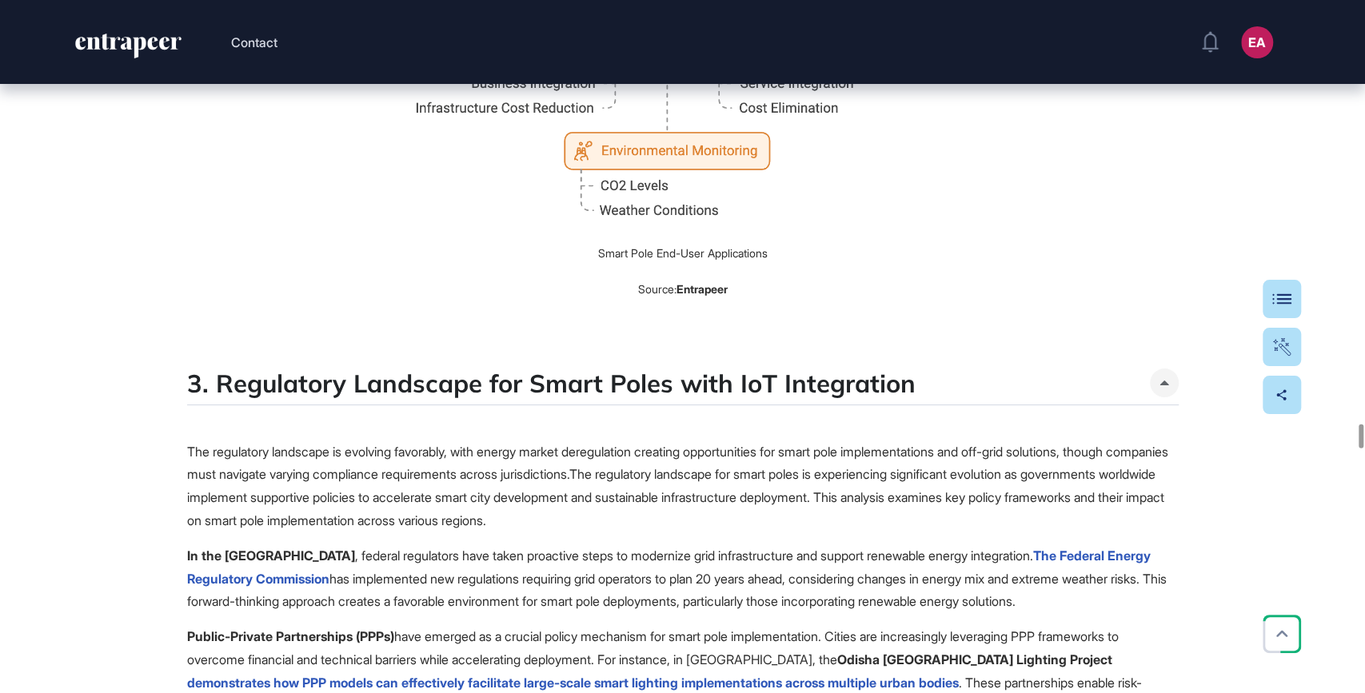
drag, startPoint x: 547, startPoint y: 482, endPoint x: 970, endPoint y: 404, distance: 430.3
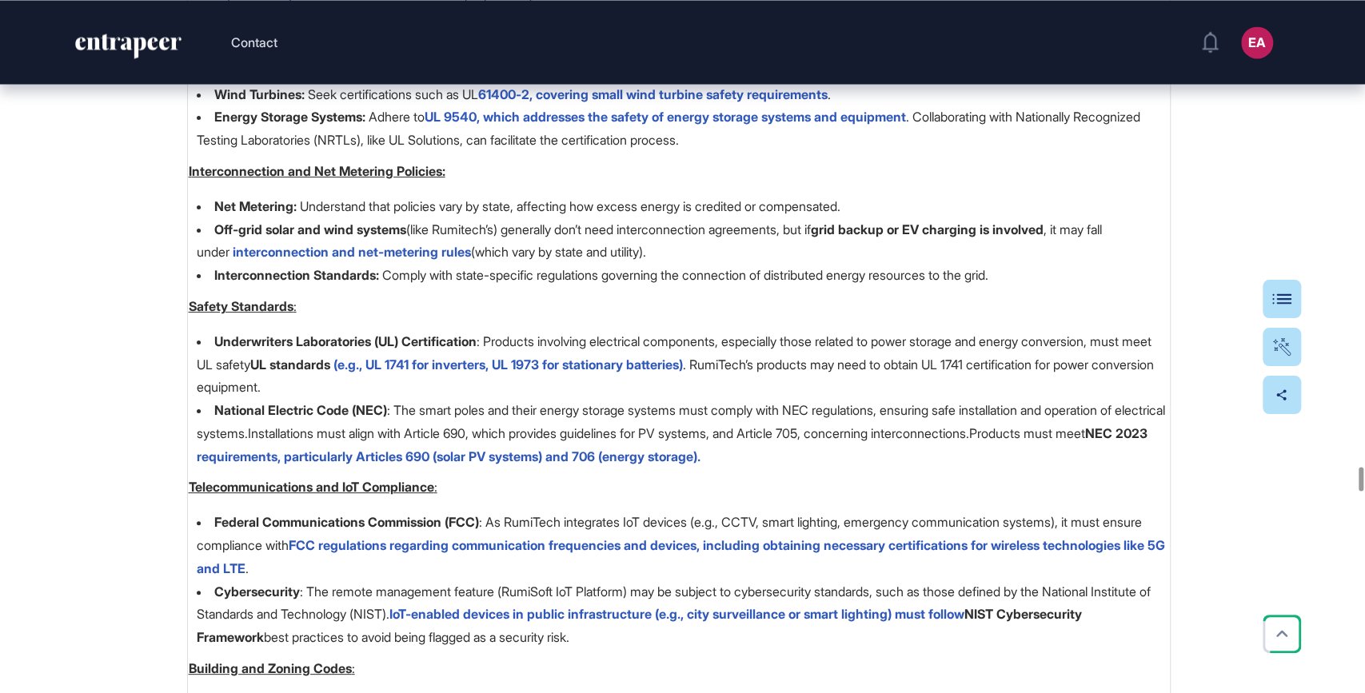
scroll to position [67298, 0]
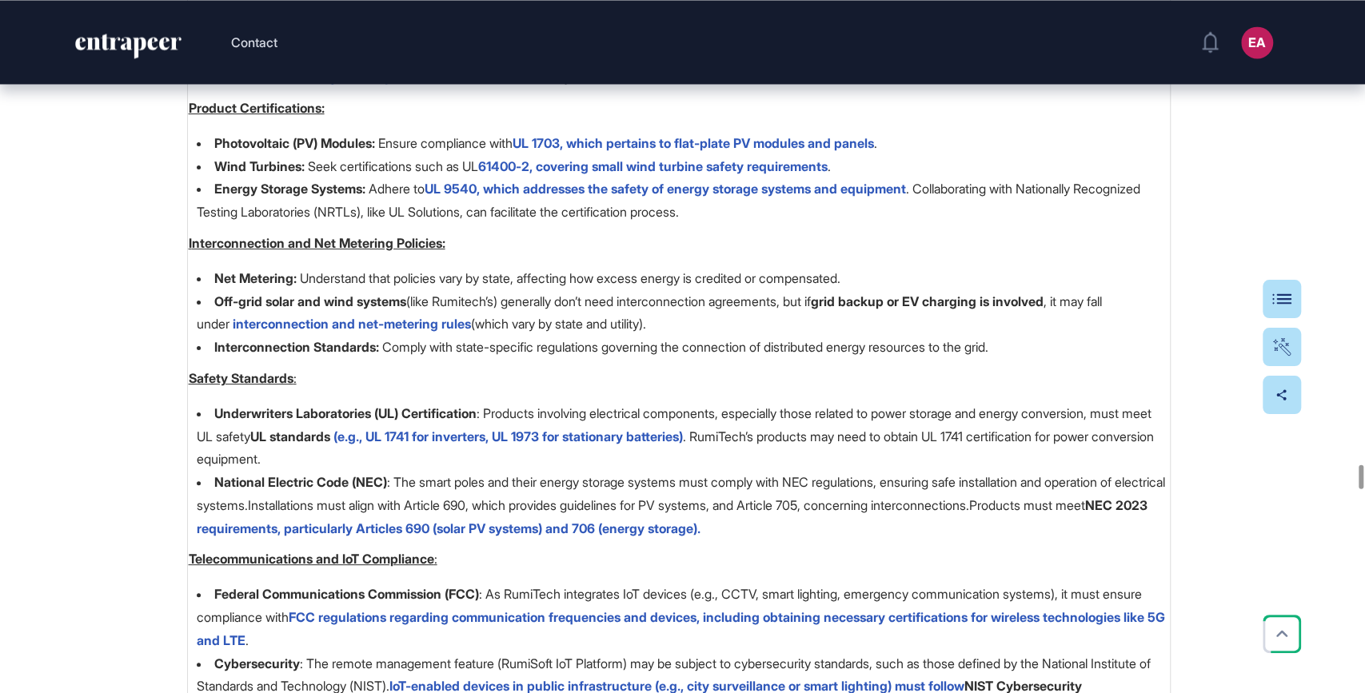
drag, startPoint x: 188, startPoint y: 339, endPoint x: 1118, endPoint y: 336, distance: 930.1
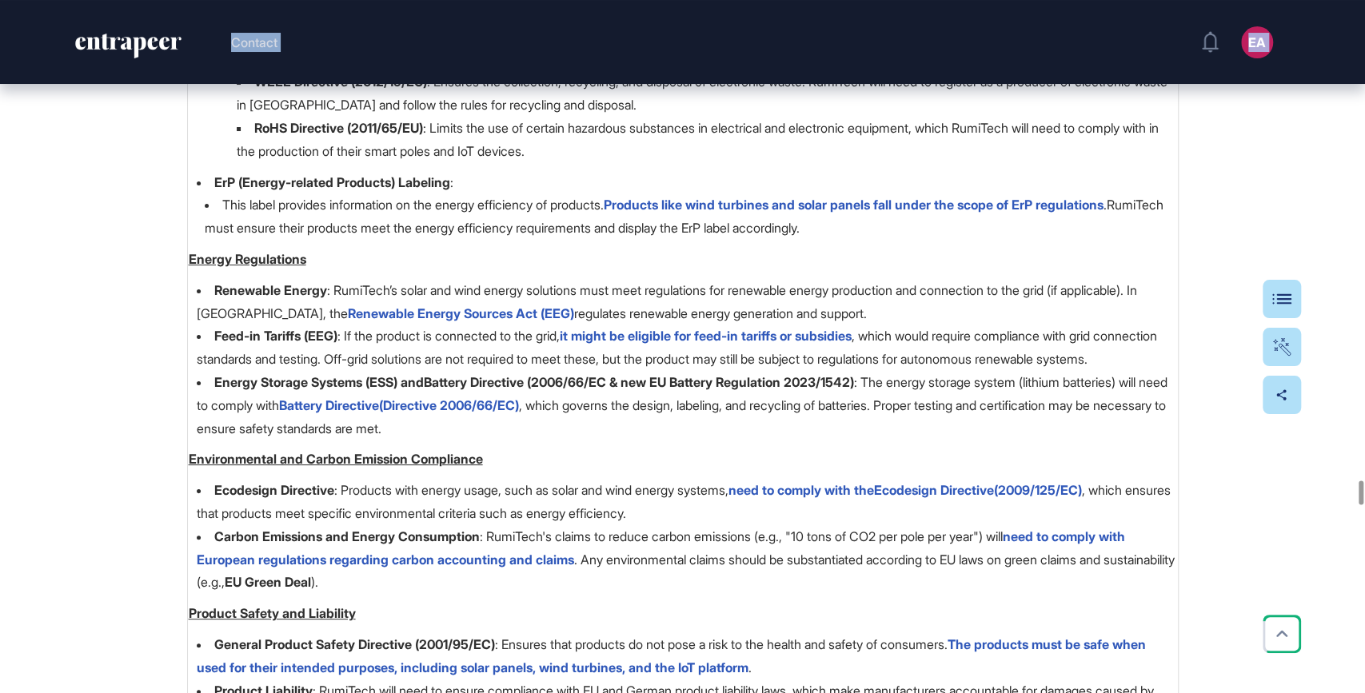
scroll to position [69679, 0]
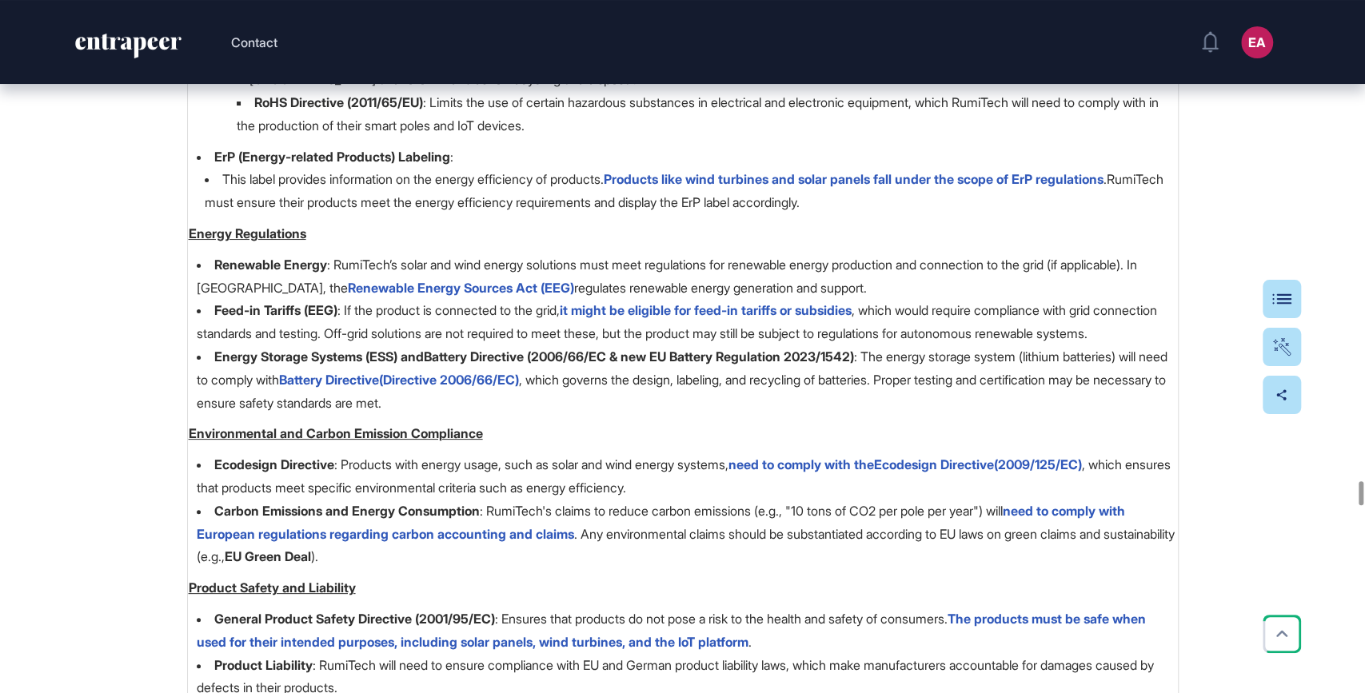
drag, startPoint x: 400, startPoint y: 390, endPoint x: 562, endPoint y: 392, distance: 162.4
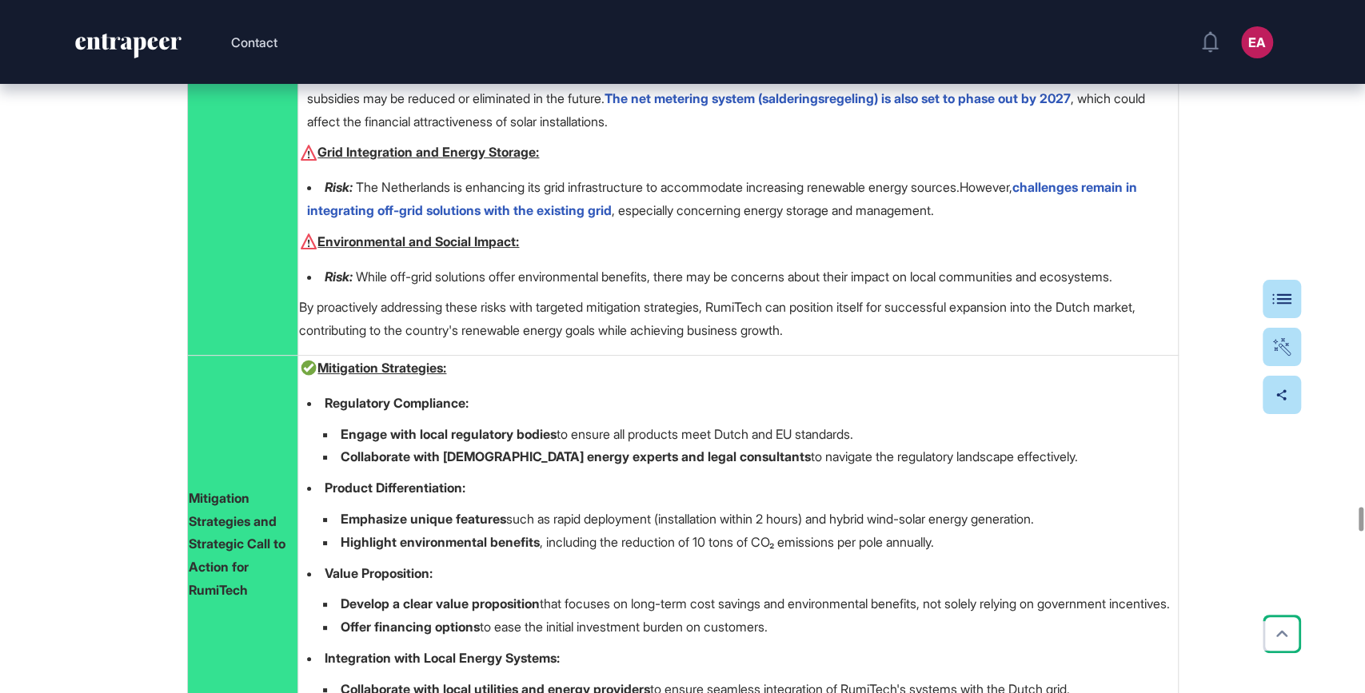
scroll to position [73432, 0]
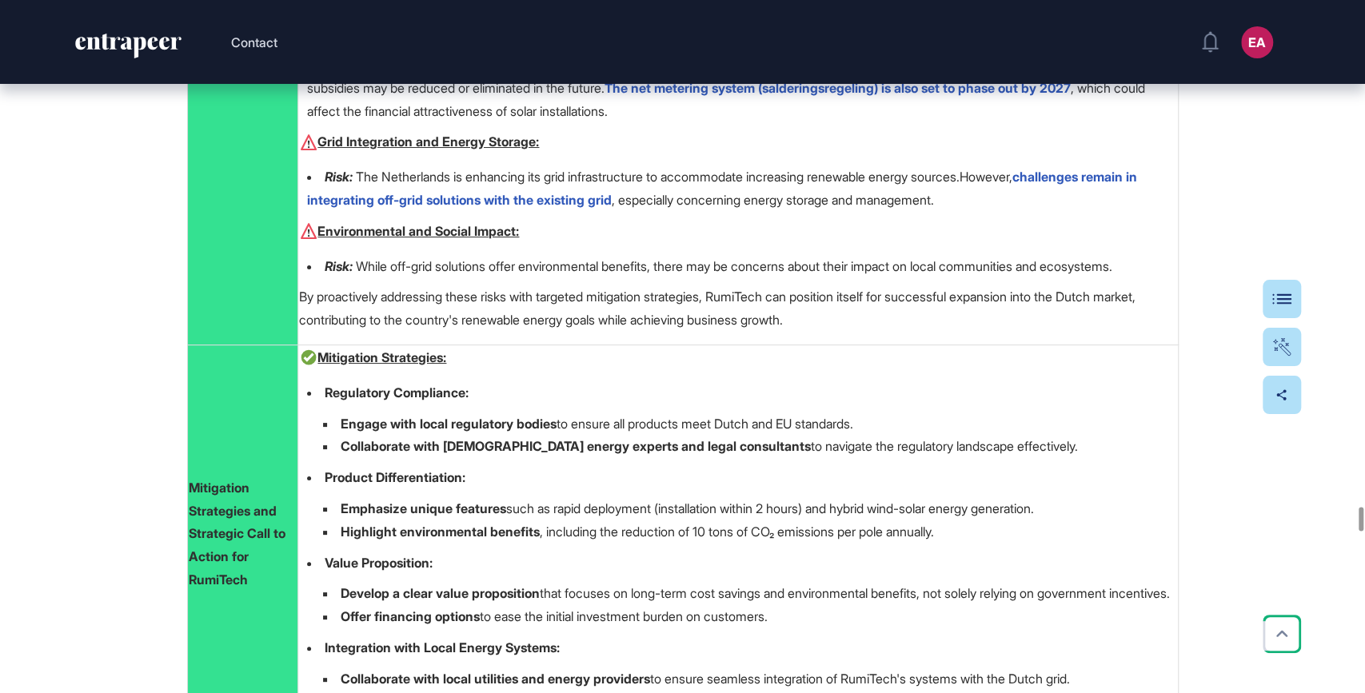
drag, startPoint x: 178, startPoint y: 273, endPoint x: 967, endPoint y: 466, distance: 812.0
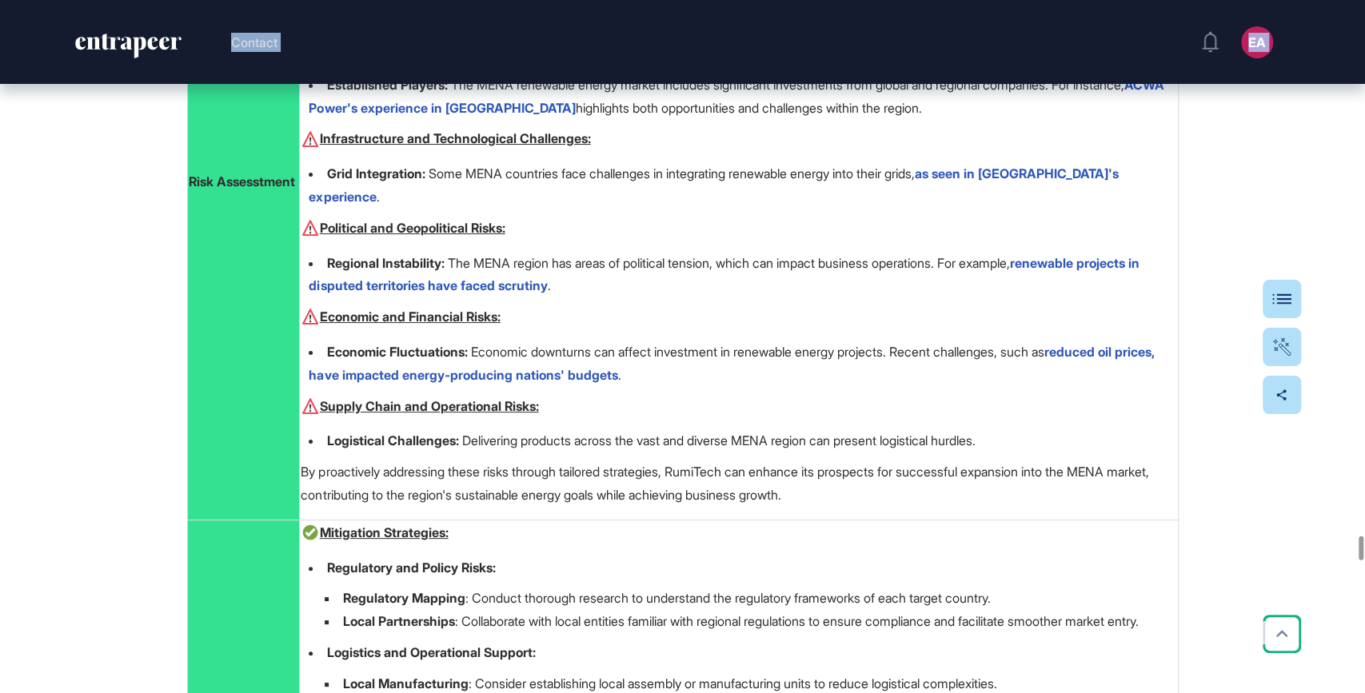
scroll to position [77965, 0]
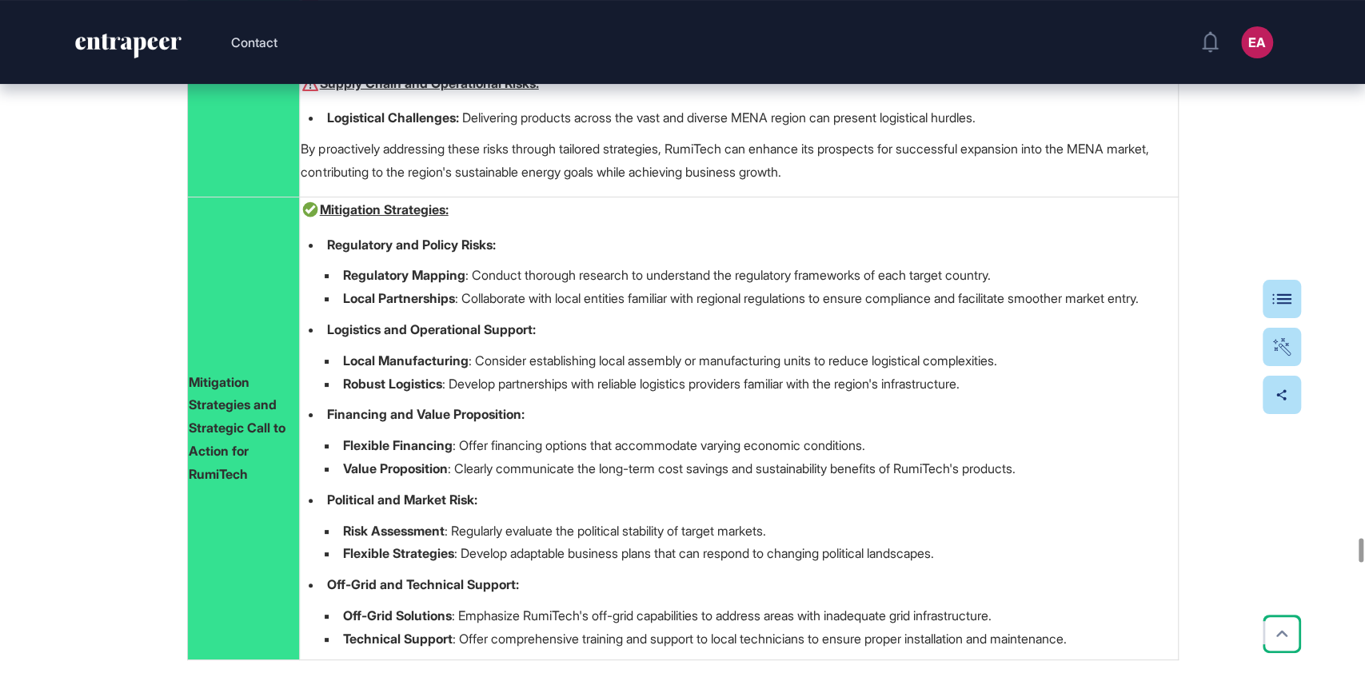
drag, startPoint x: 178, startPoint y: 225, endPoint x: 613, endPoint y: 351, distance: 453.8
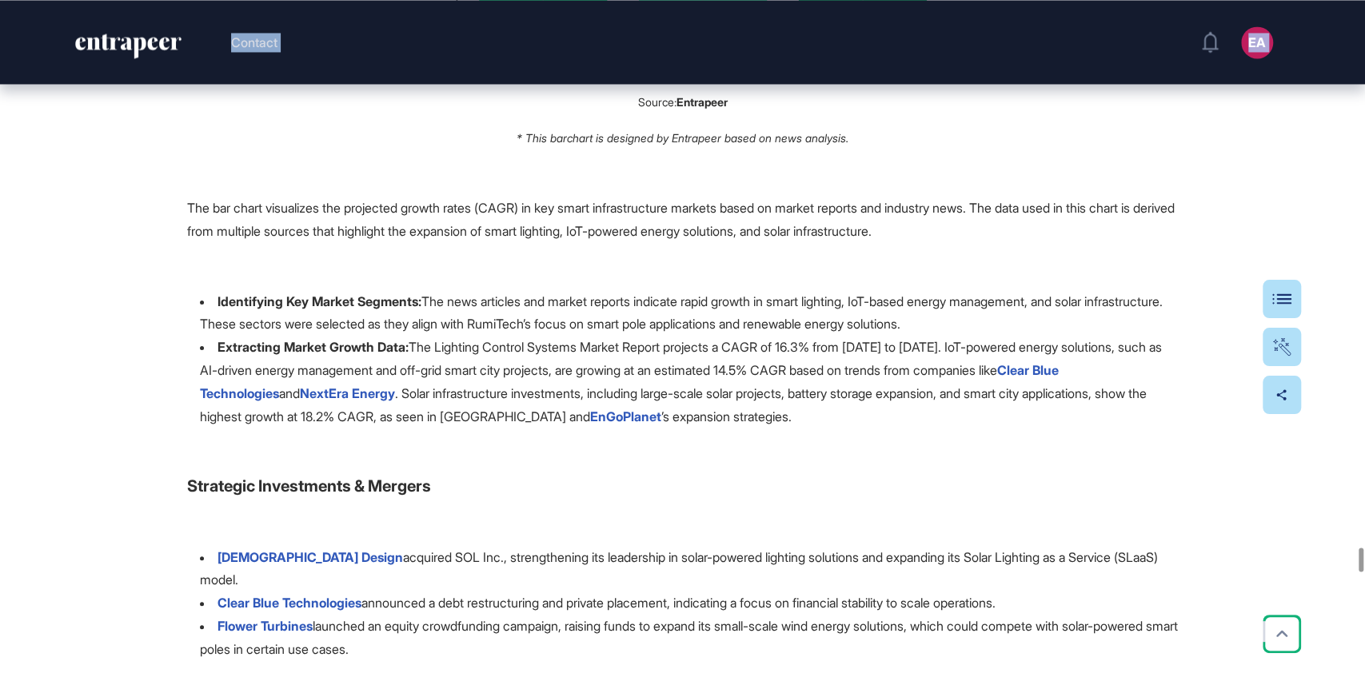
scroll to position [79662, 0]
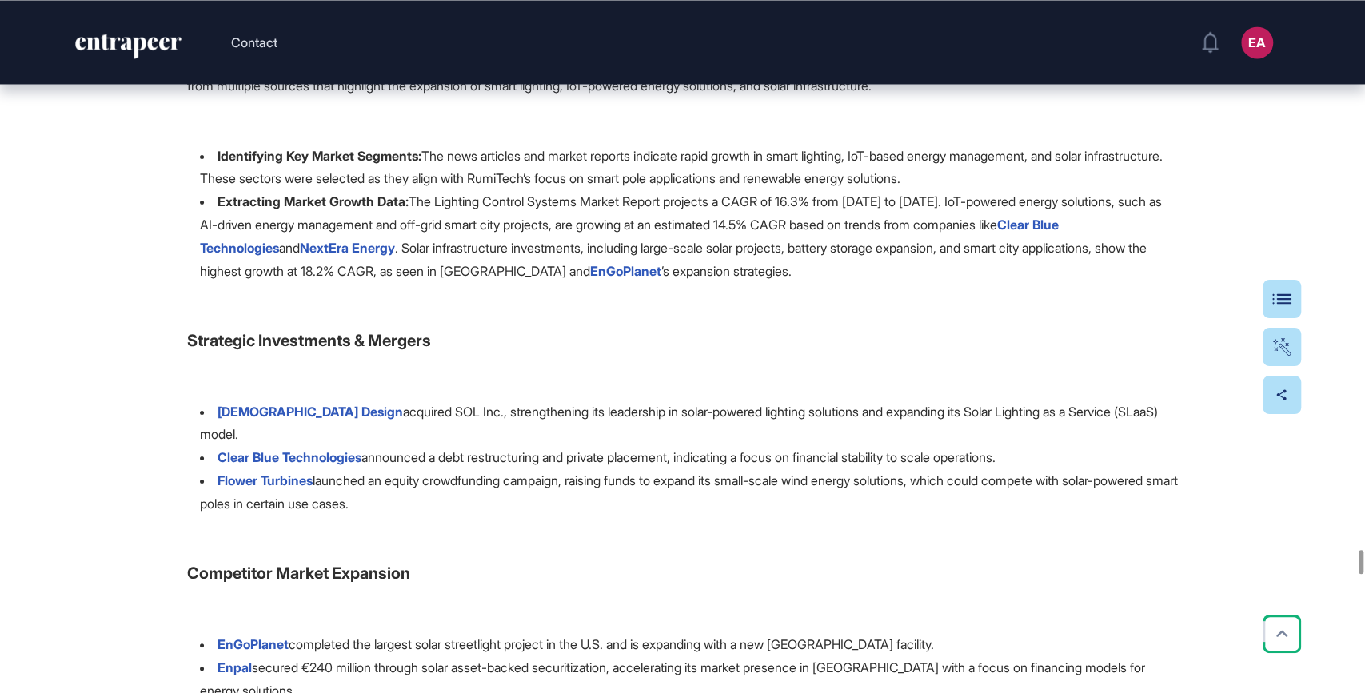
drag, startPoint x: 186, startPoint y: 397, endPoint x: 538, endPoint y: 138, distance: 437.0
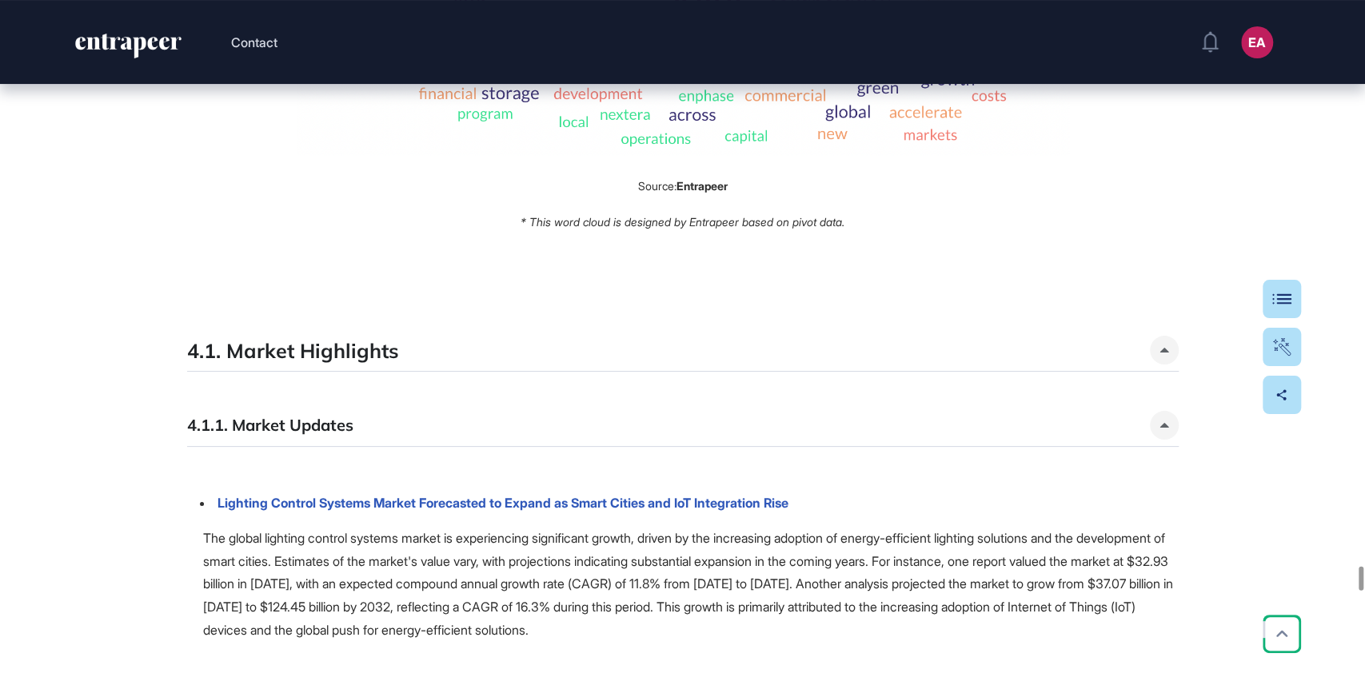
scroll to position [82045, 0]
drag, startPoint x: 190, startPoint y: 176, endPoint x: 744, endPoint y: 154, distance: 554.7
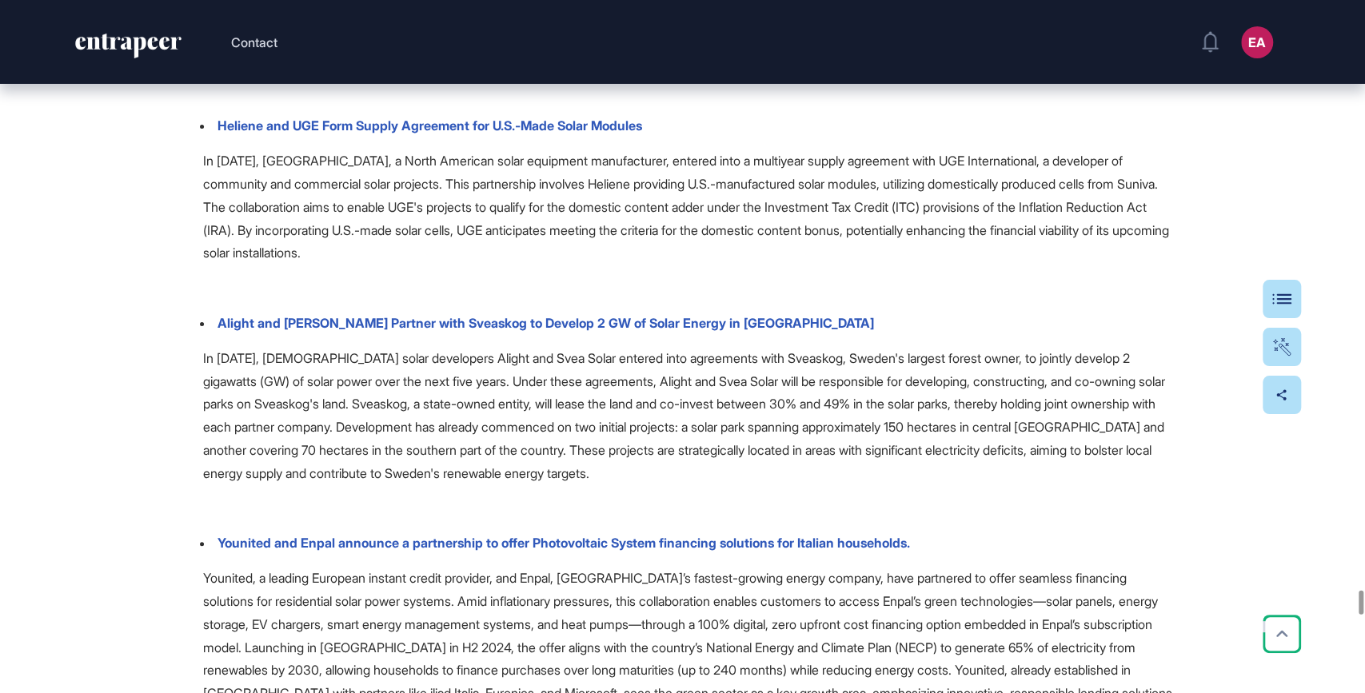
scroll to position [85452, 0]
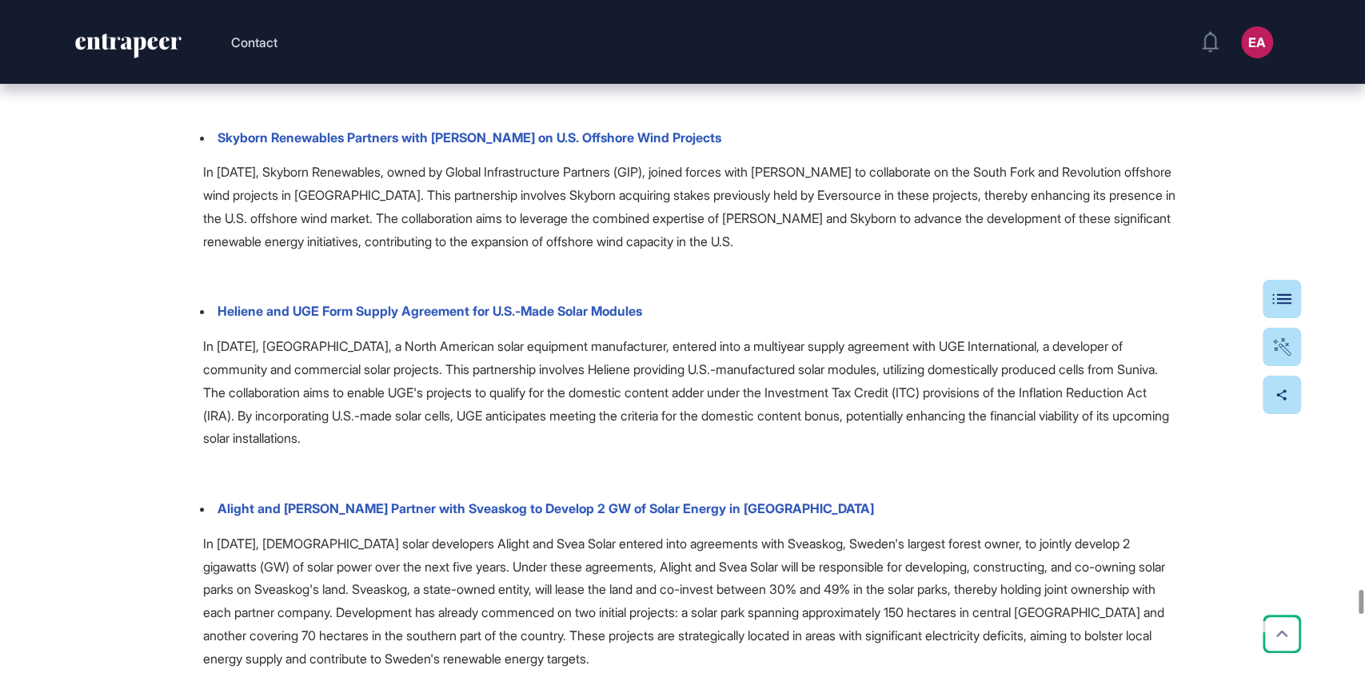
drag, startPoint x: 190, startPoint y: 200, endPoint x: 876, endPoint y: 207, distance: 685.4
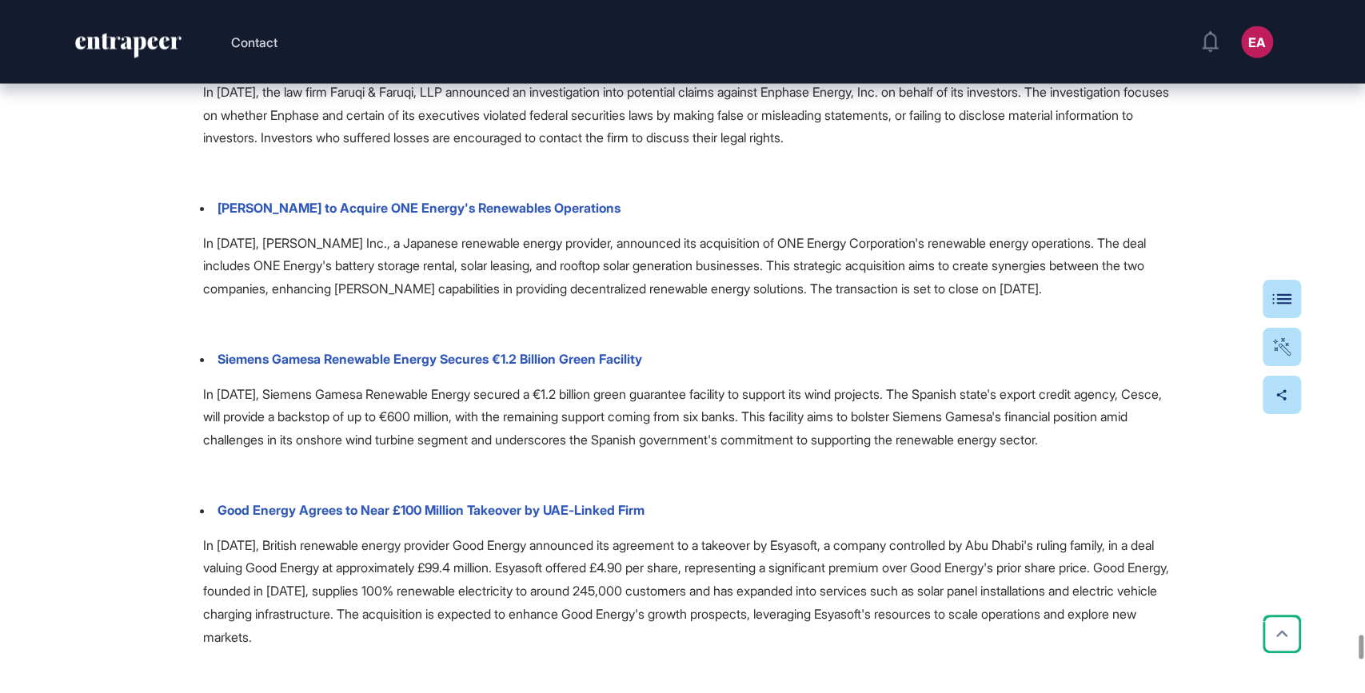
scroll to position [92151, 0]
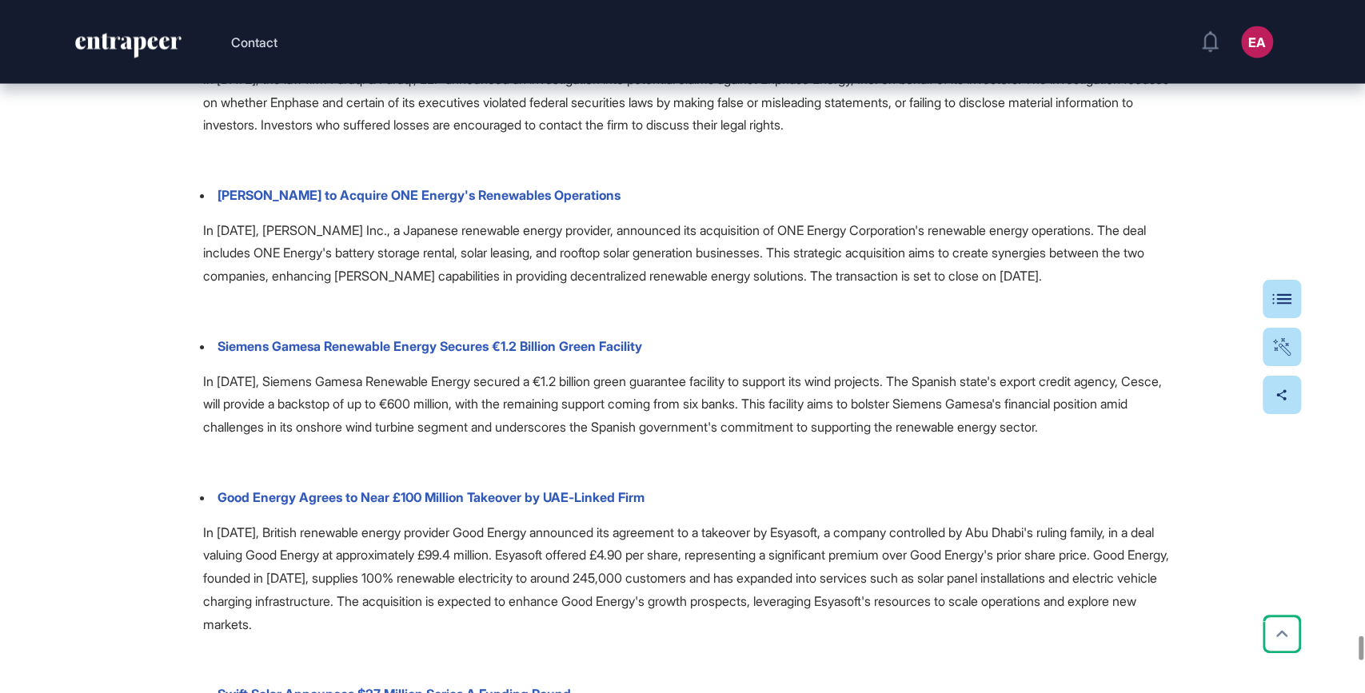
drag, startPoint x: 186, startPoint y: 286, endPoint x: 434, endPoint y: 290, distance: 248.7
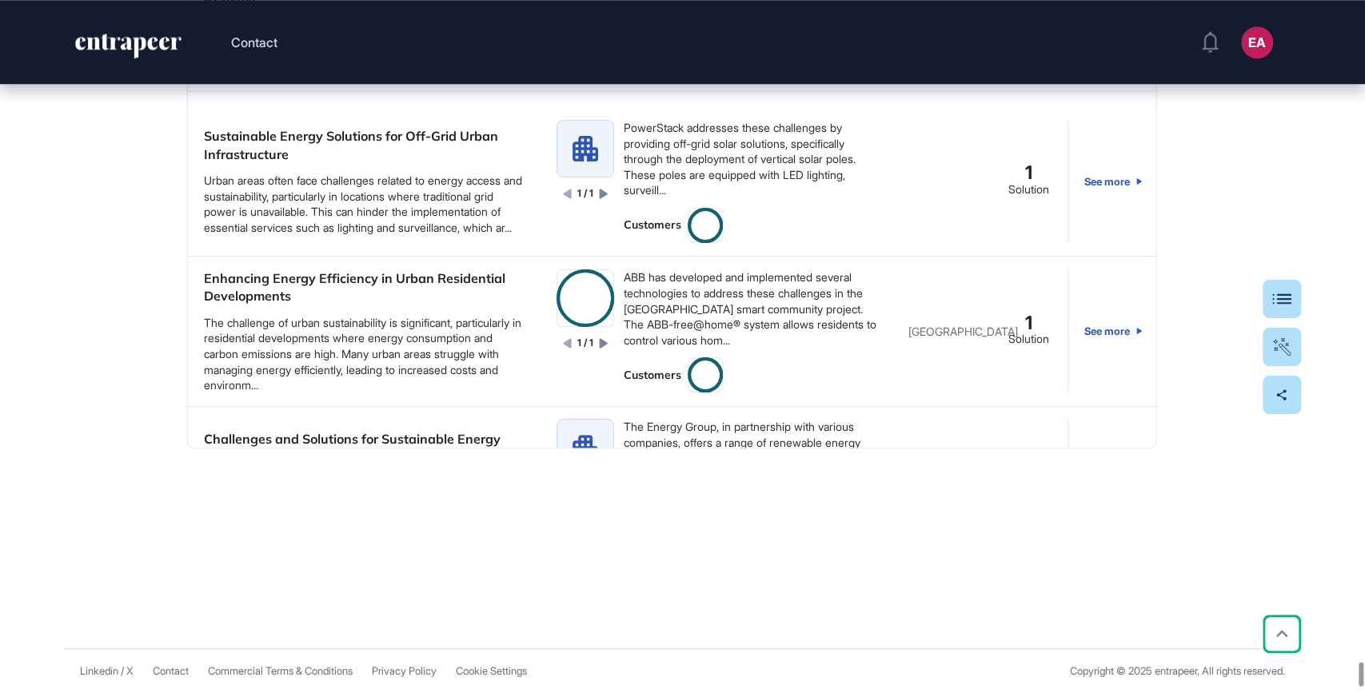
scroll to position [95980, 0]
drag, startPoint x: 183, startPoint y: 371, endPoint x: 454, endPoint y: 155, distance: 346.6
